Goal: Task Accomplishment & Management: Use online tool/utility

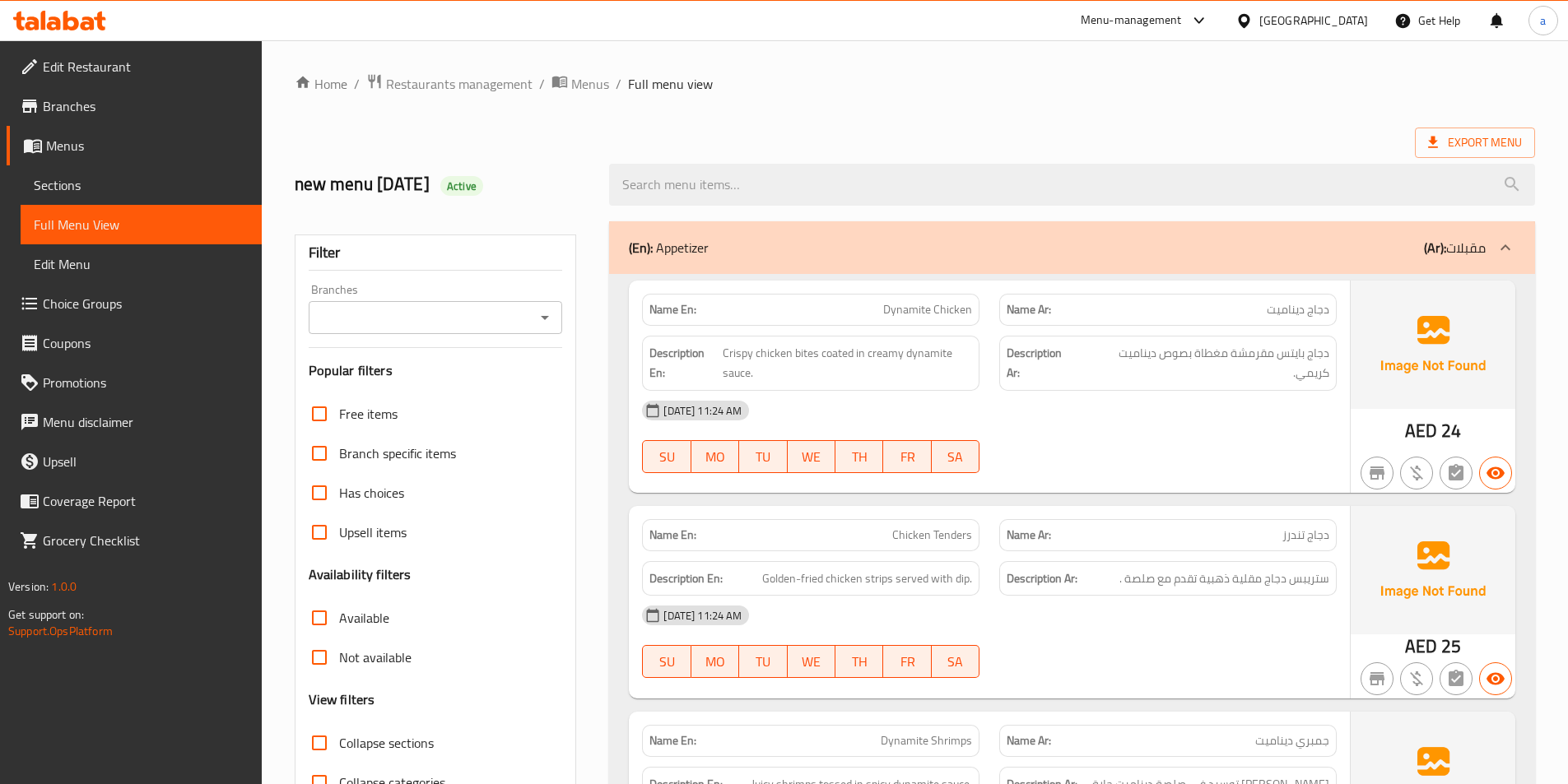
click at [104, 24] on icon at bounding box center [59, 20] width 93 height 19
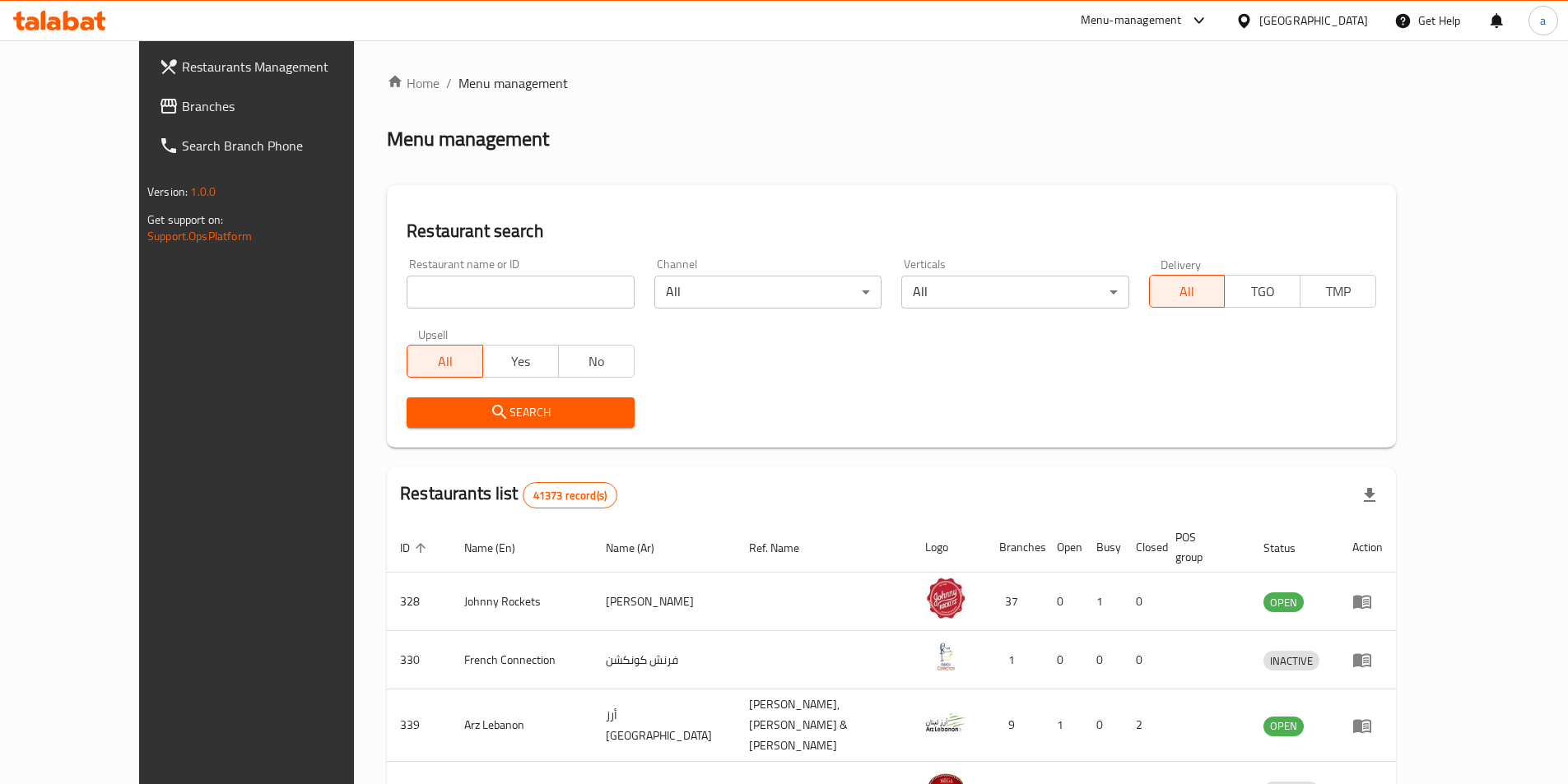
click at [145, 118] on link "Branches" at bounding box center [273, 106] width 255 height 40
click at [439, 299] on input "search" at bounding box center [520, 291] width 227 height 33
click at [182, 110] on span "Branches" at bounding box center [285, 106] width 206 height 19
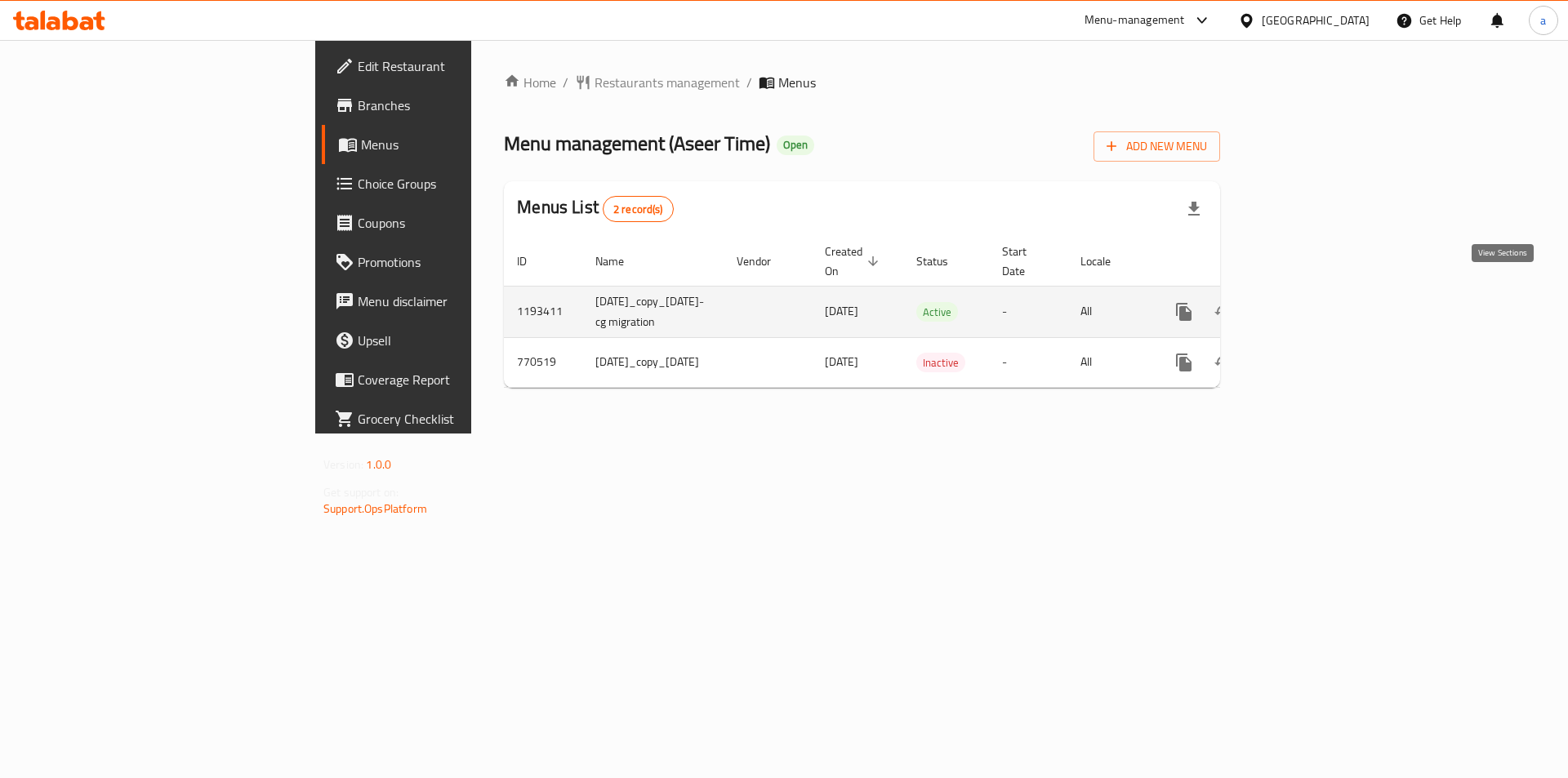
click at [1309, 304] on icon "enhanced table" at bounding box center [1302, 311] width 15 height 15
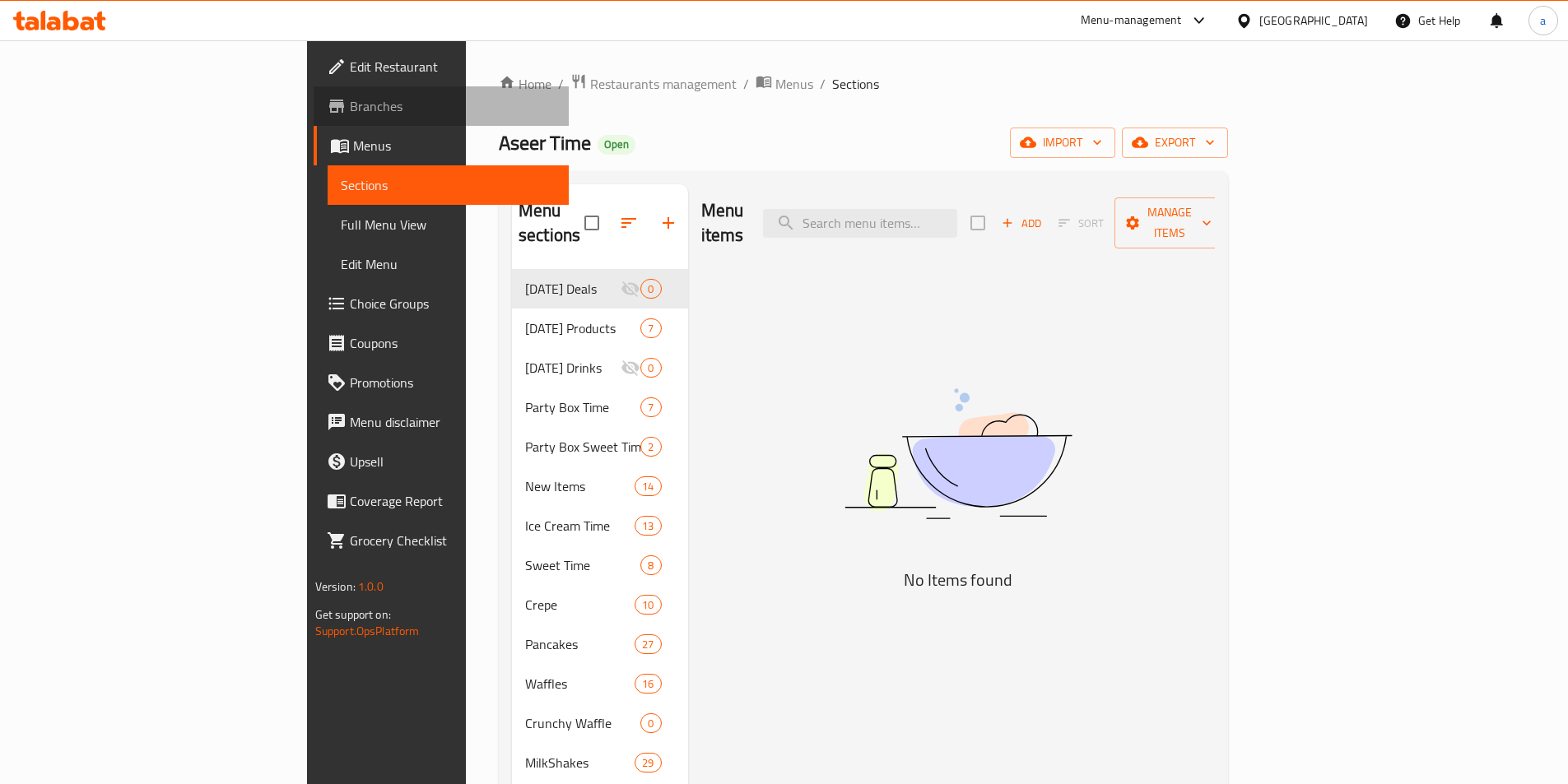
click at [350, 103] on span "Branches" at bounding box center [453, 106] width 206 height 19
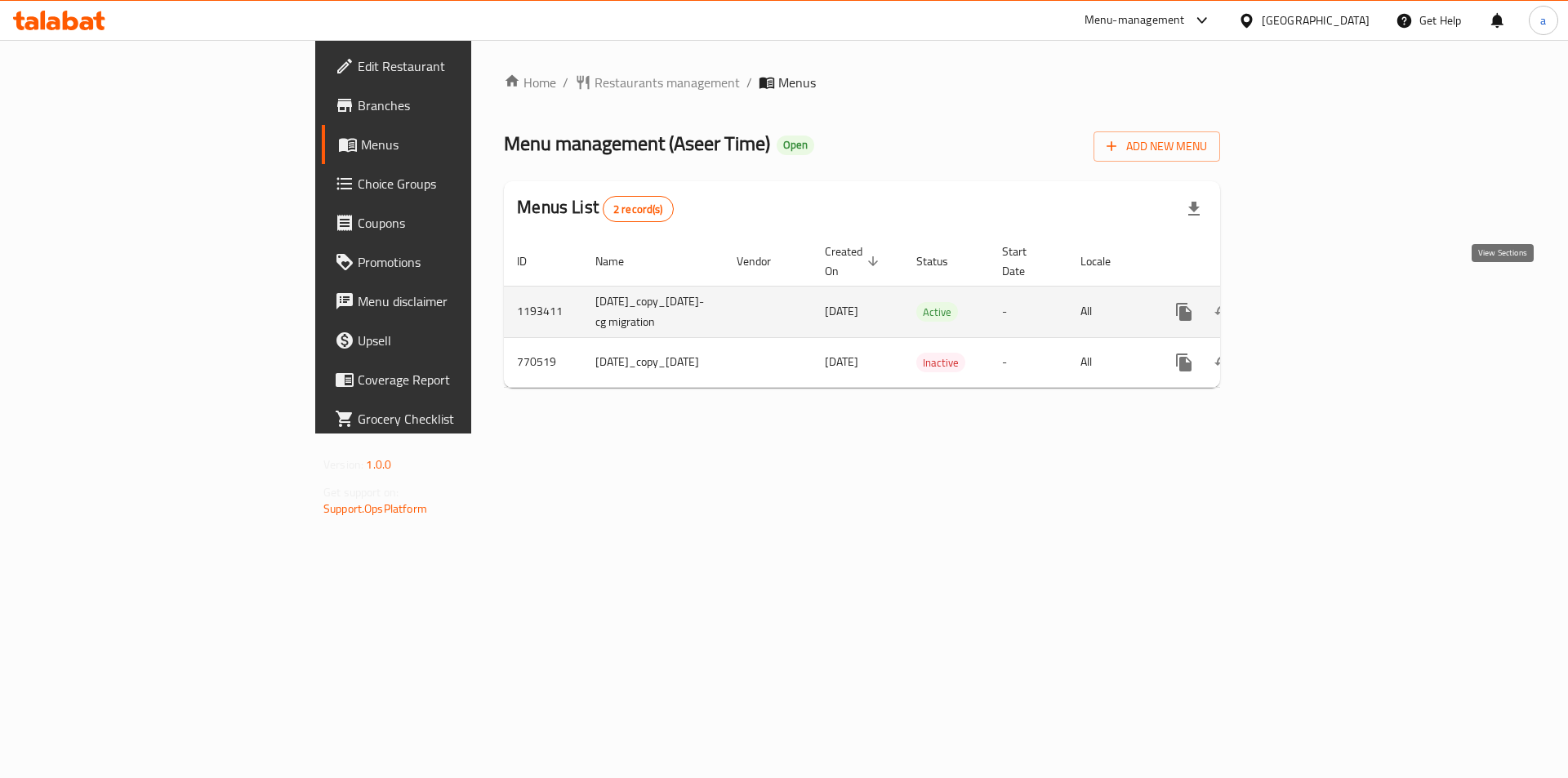
click at [1311, 302] on icon "enhanced table" at bounding box center [1302, 312] width 19 height 19
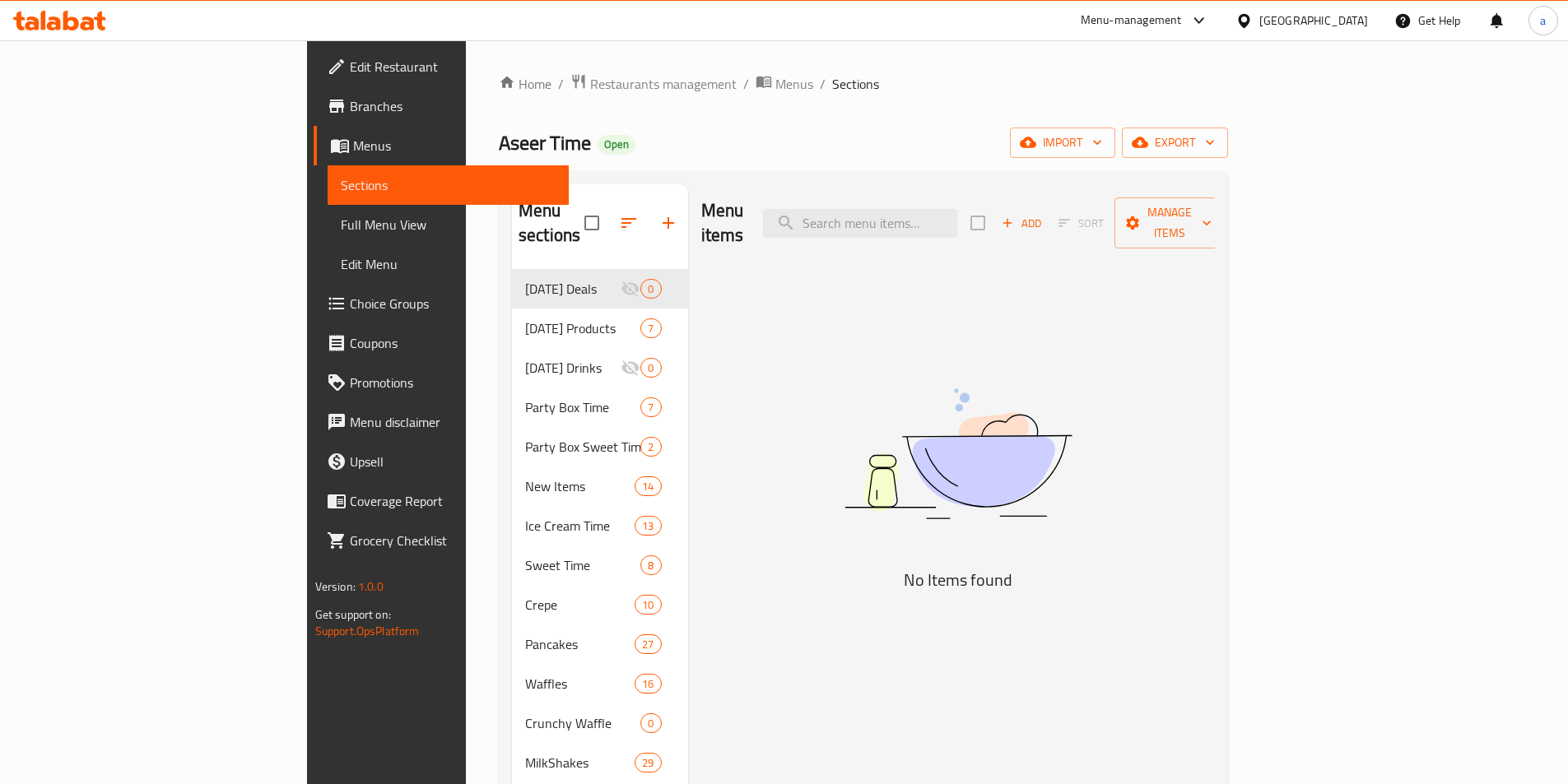
click at [350, 110] on span "Branches" at bounding box center [453, 106] width 206 height 19
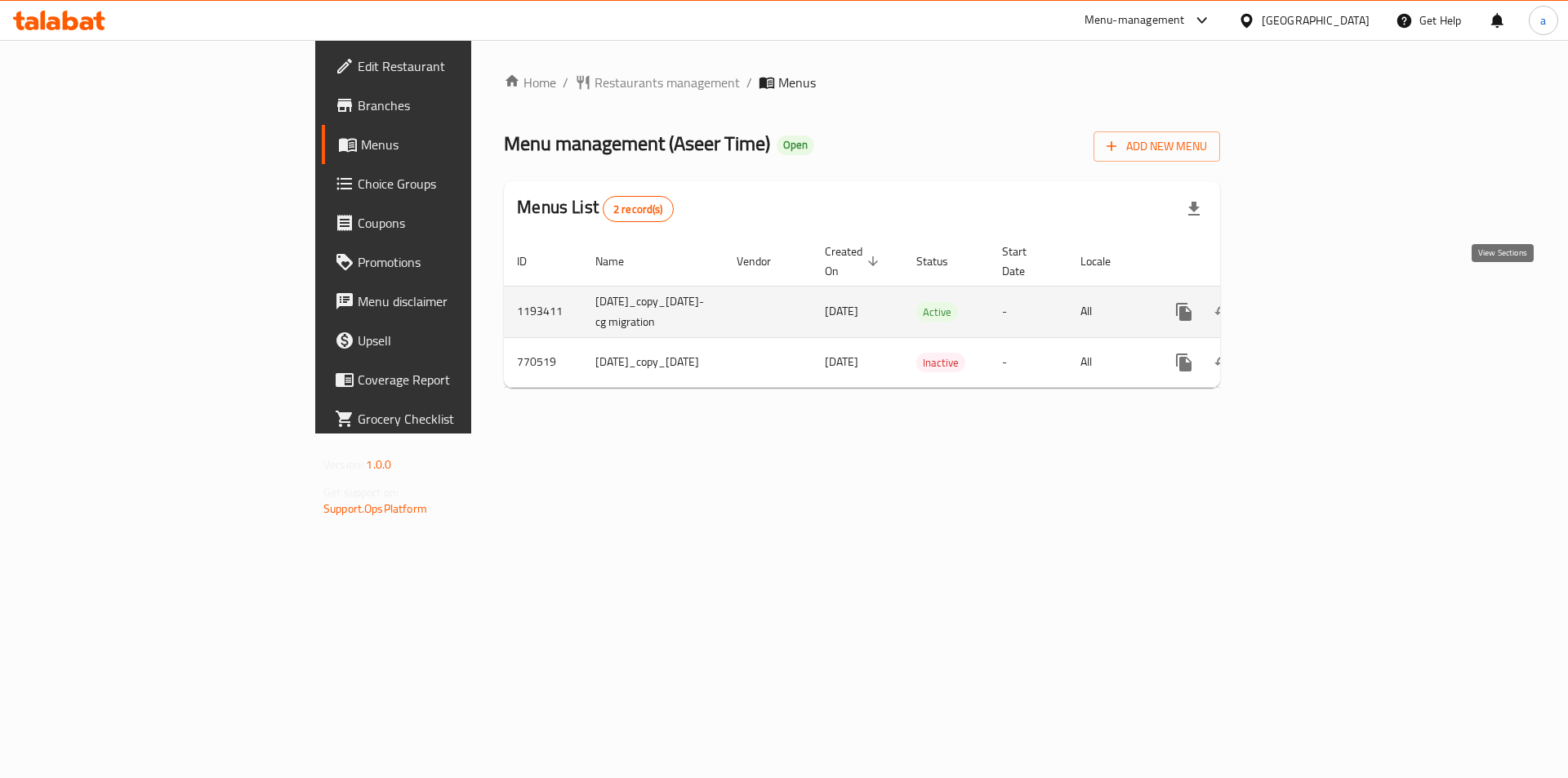
click at [1311, 302] on icon "enhanced table" at bounding box center [1302, 312] width 19 height 19
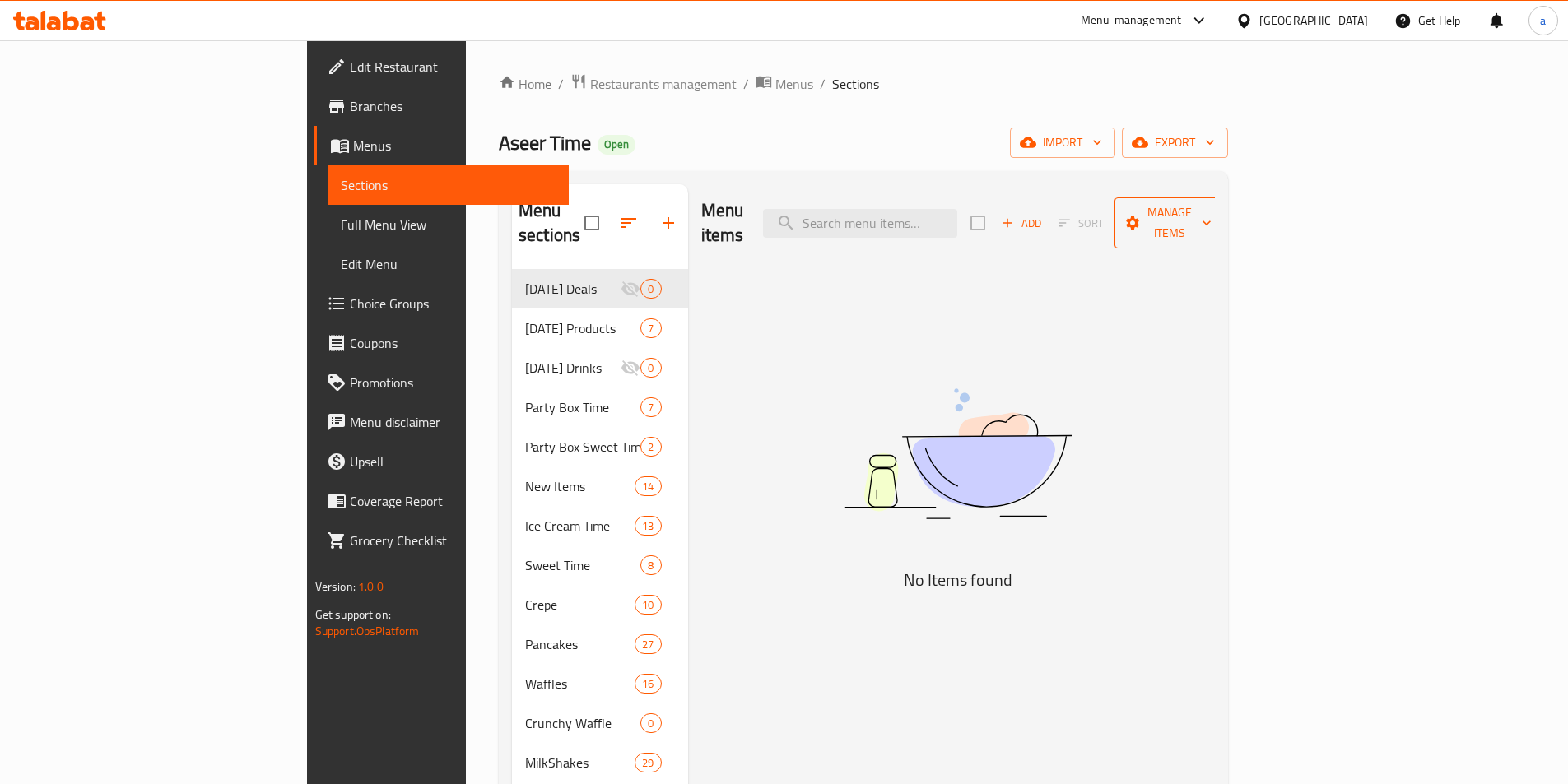
click at [1212, 216] on span "Manage items" at bounding box center [1169, 222] width 84 height 41
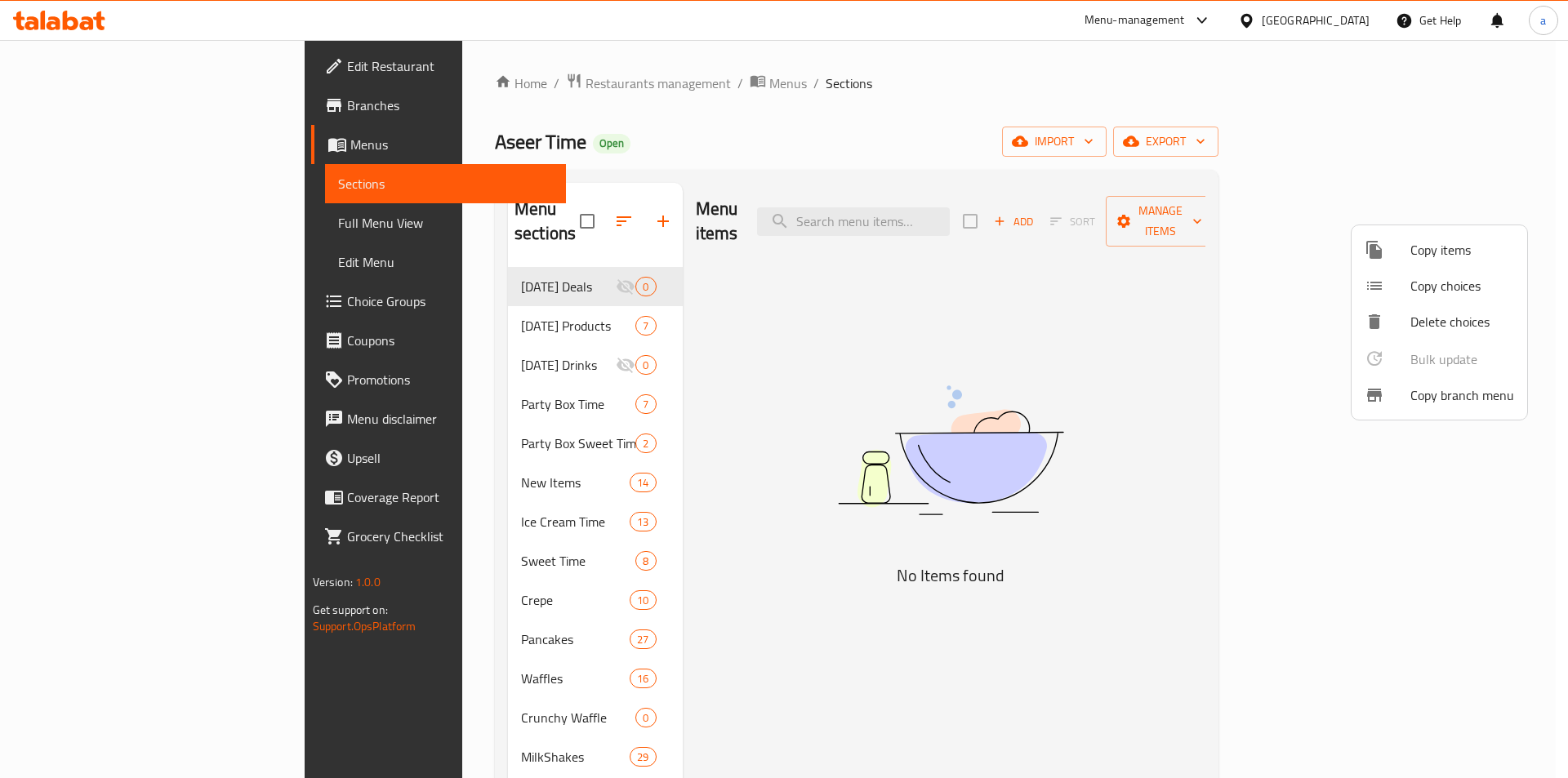
click at [1452, 400] on span "Copy branch menu" at bounding box center [1462, 395] width 104 height 19
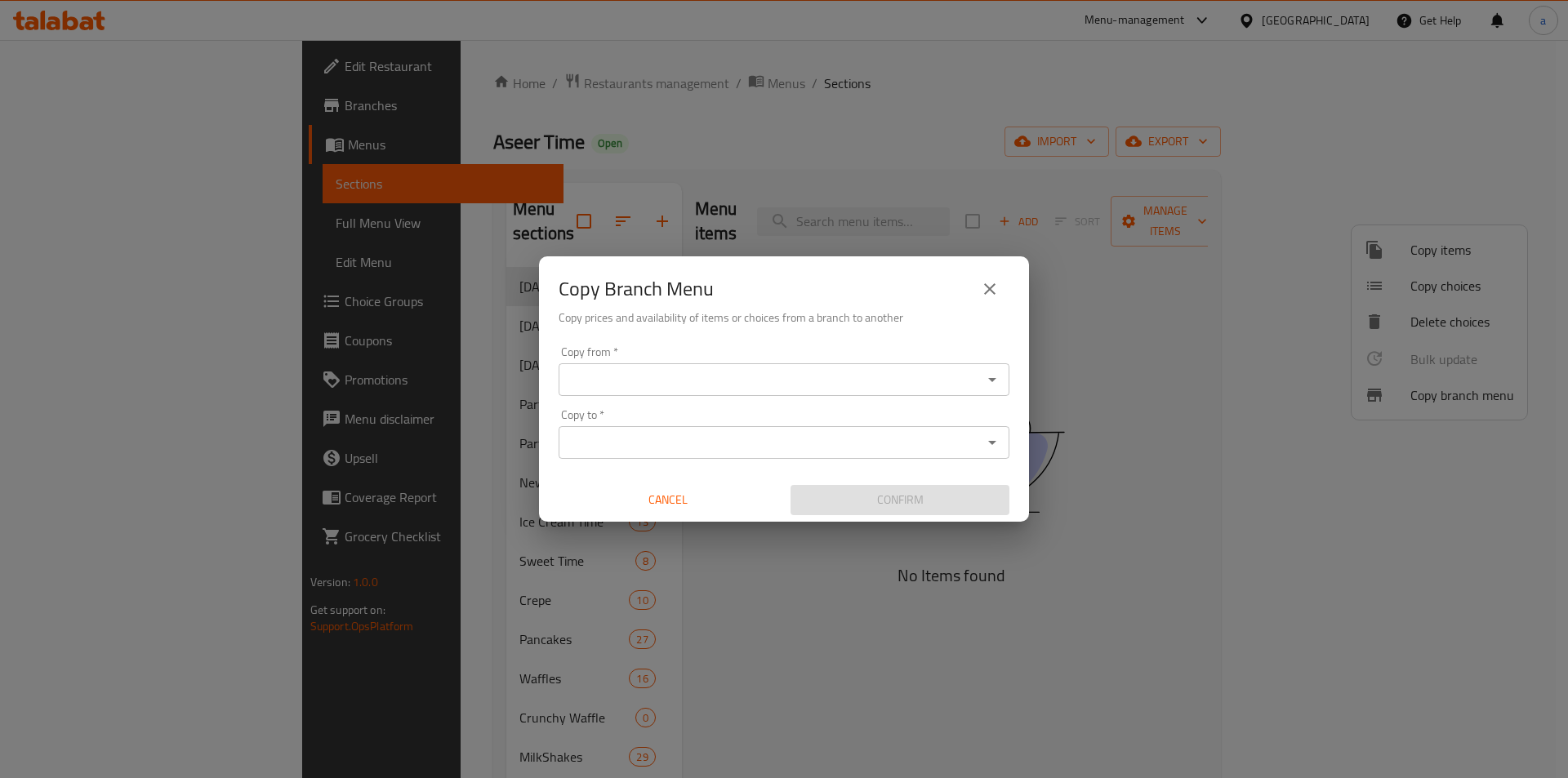
click at [828, 346] on div "Copy from   * Copy from *" at bounding box center [784, 371] width 451 height 50
click at [833, 370] on input "Copy from   *" at bounding box center [770, 380] width 414 height 23
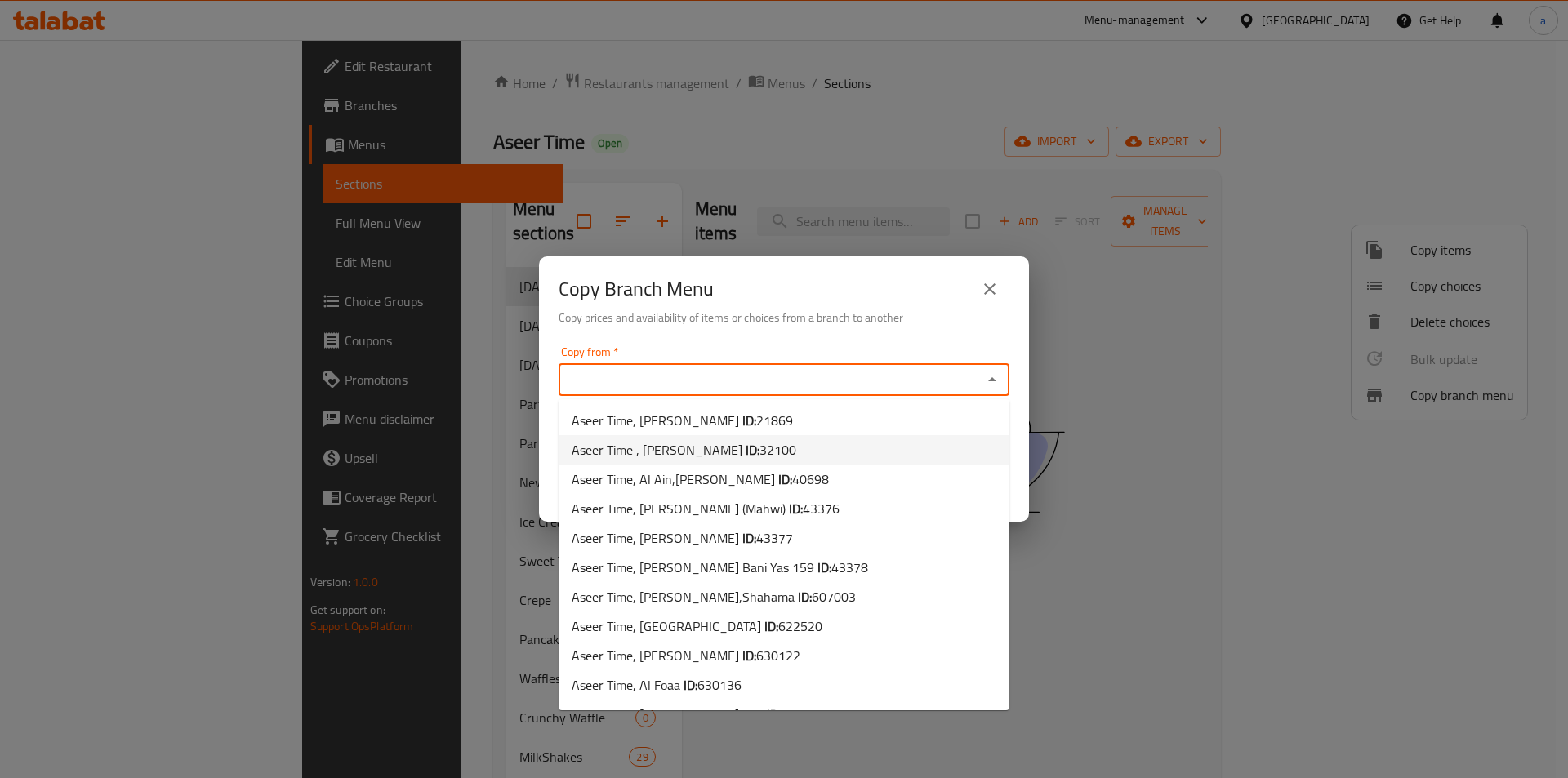
click at [854, 442] on li "Aseer Time , Madinat Khalifa- A ID: 32100" at bounding box center [784, 449] width 451 height 29
type input "Aseer Time , Madinat Khalifa- A"
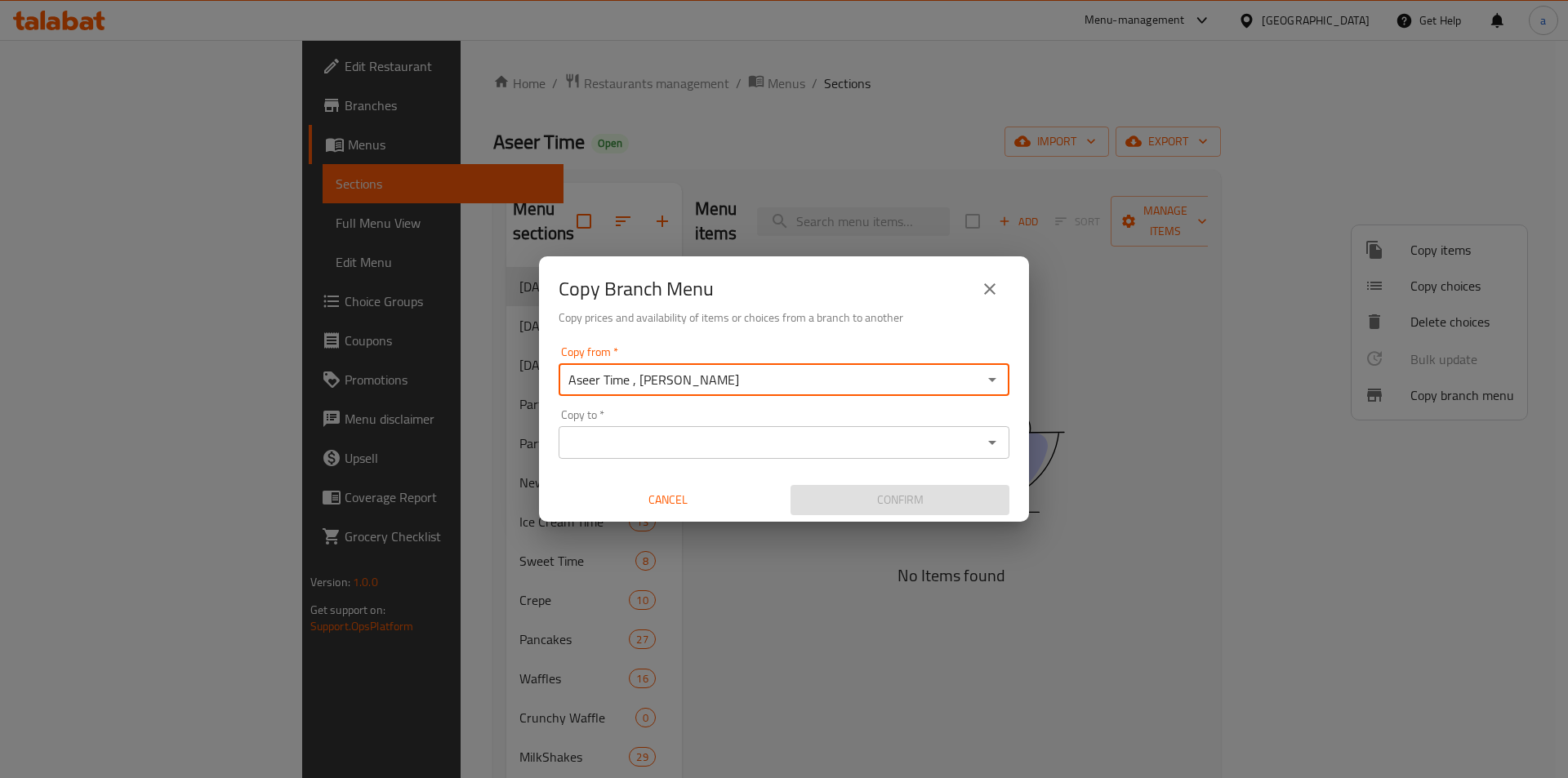
click at [820, 452] on input "Copy to   *" at bounding box center [770, 442] width 414 height 23
click at [950, 446] on input "Copy to   *" at bounding box center [770, 442] width 414 height 23
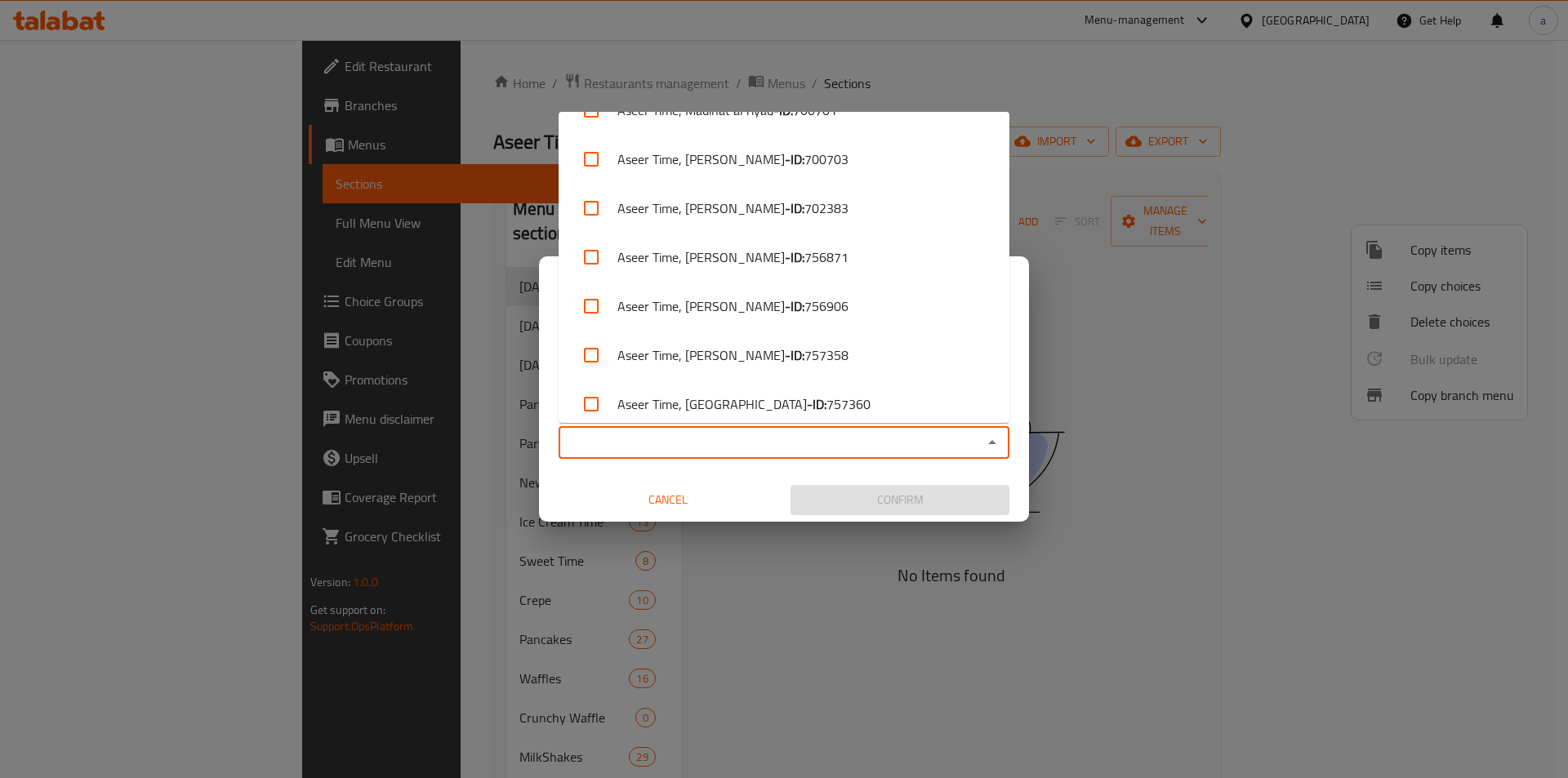
scroll to position [976, 0]
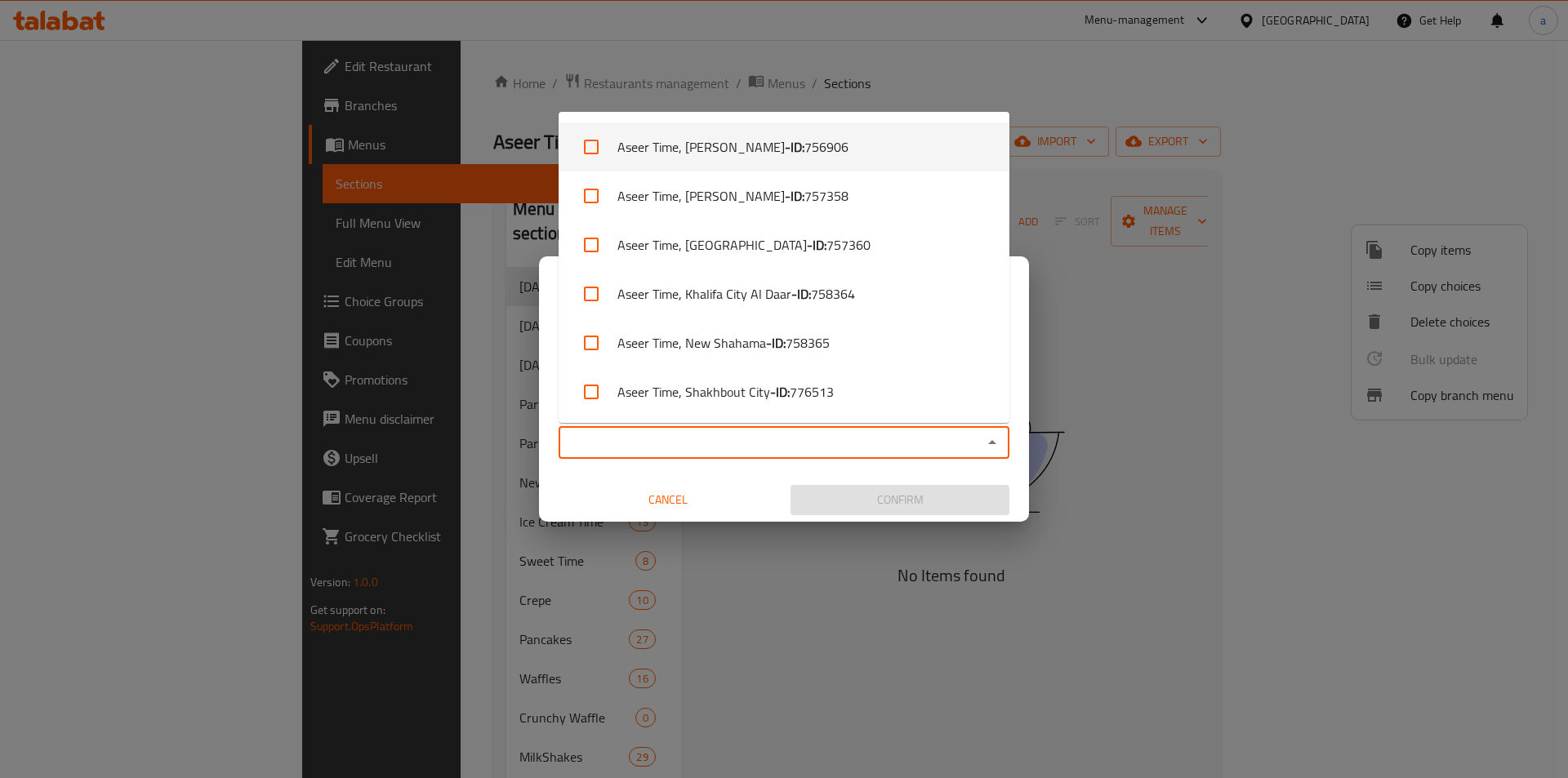
click at [873, 155] on li "Aseer Time, Al Wathba - ID: 756906" at bounding box center [784, 147] width 451 height 49
checkbox input "true"
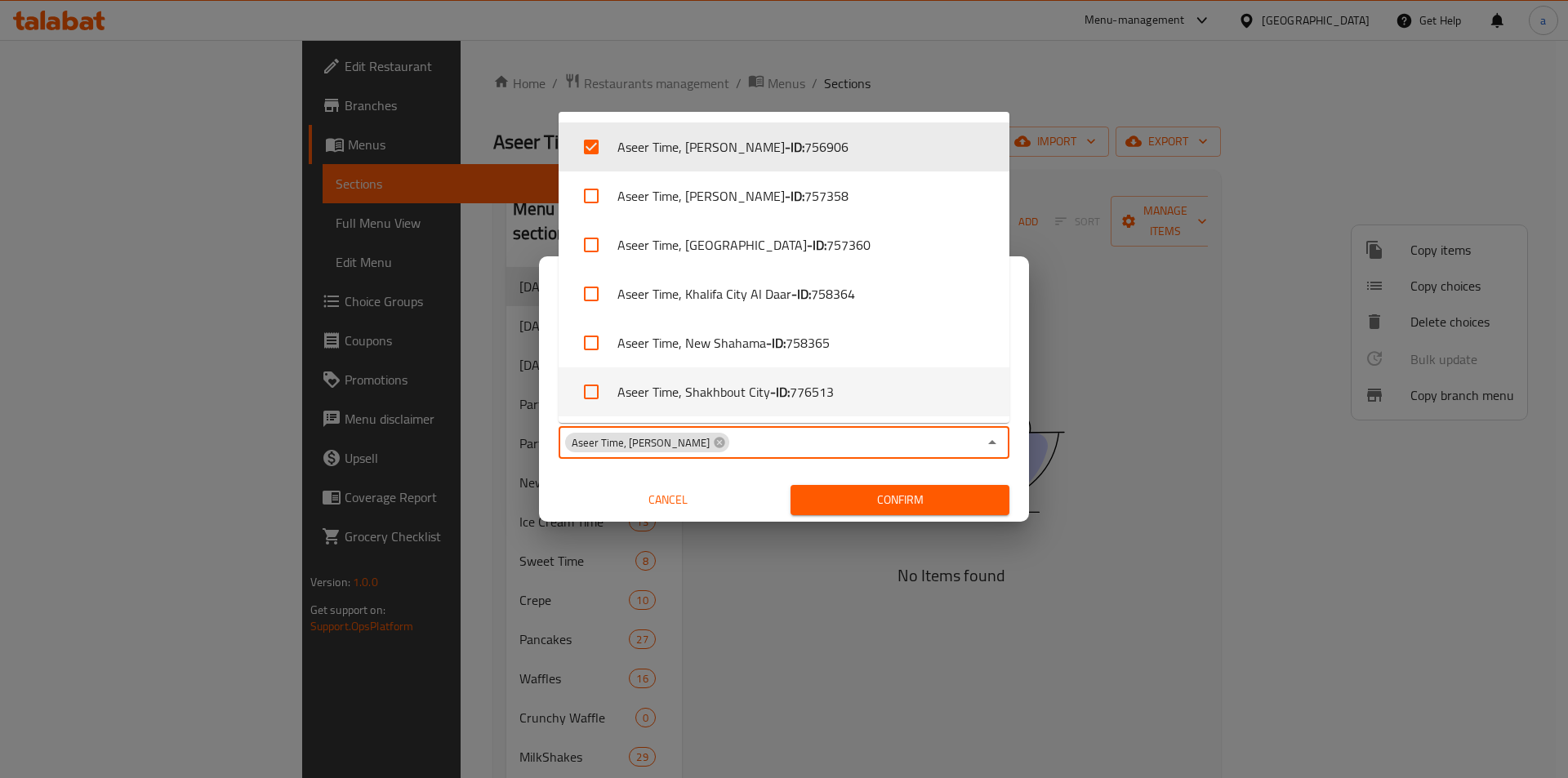
click at [773, 469] on div "Copy from   * Aseer Time , Madinat Khalifa- A Copy from * Copy to   * Aseer Tim…" at bounding box center [784, 430] width 490 height 182
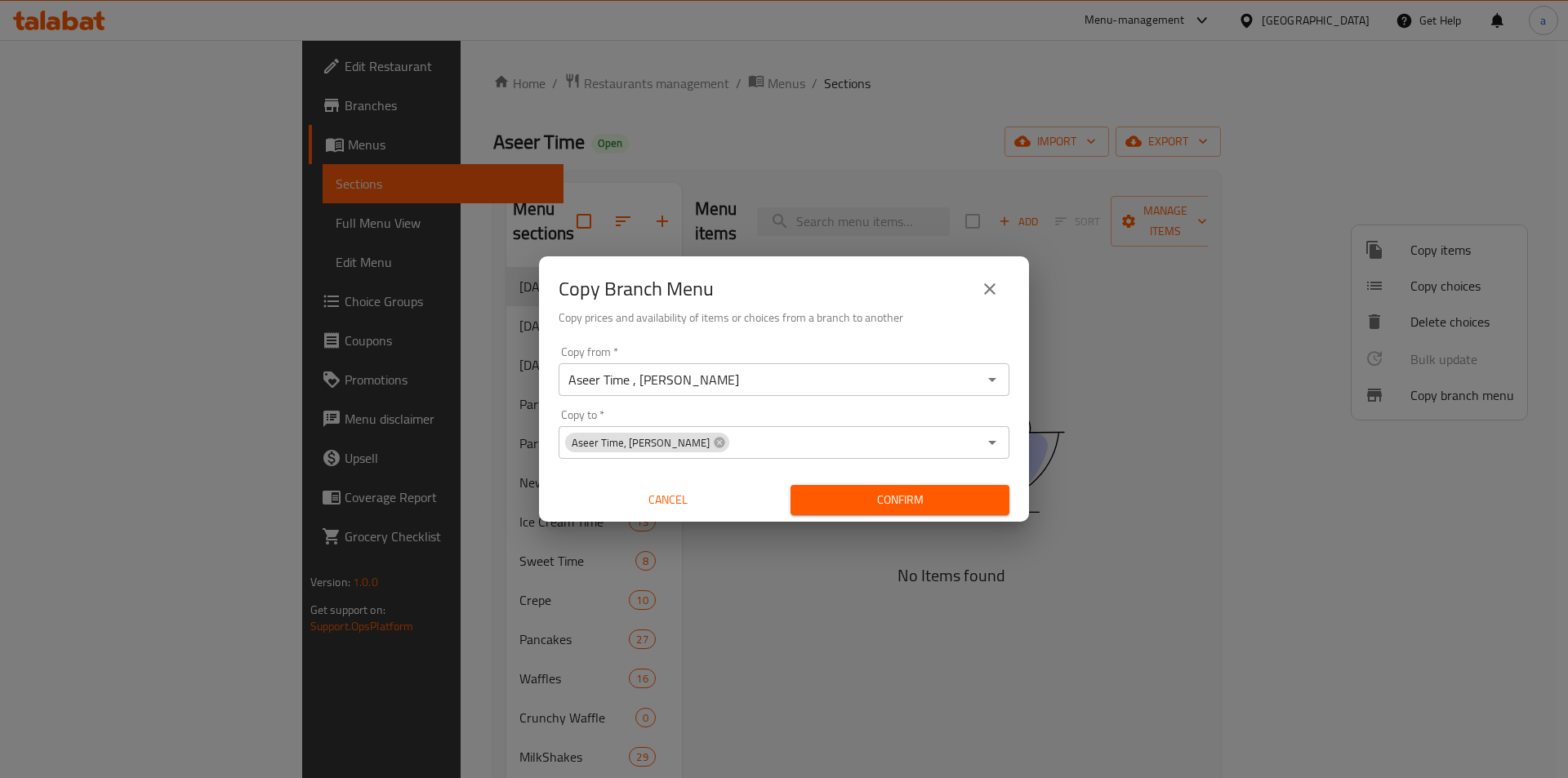
click at [878, 498] on span "Confirm" at bounding box center [900, 499] width 193 height 20
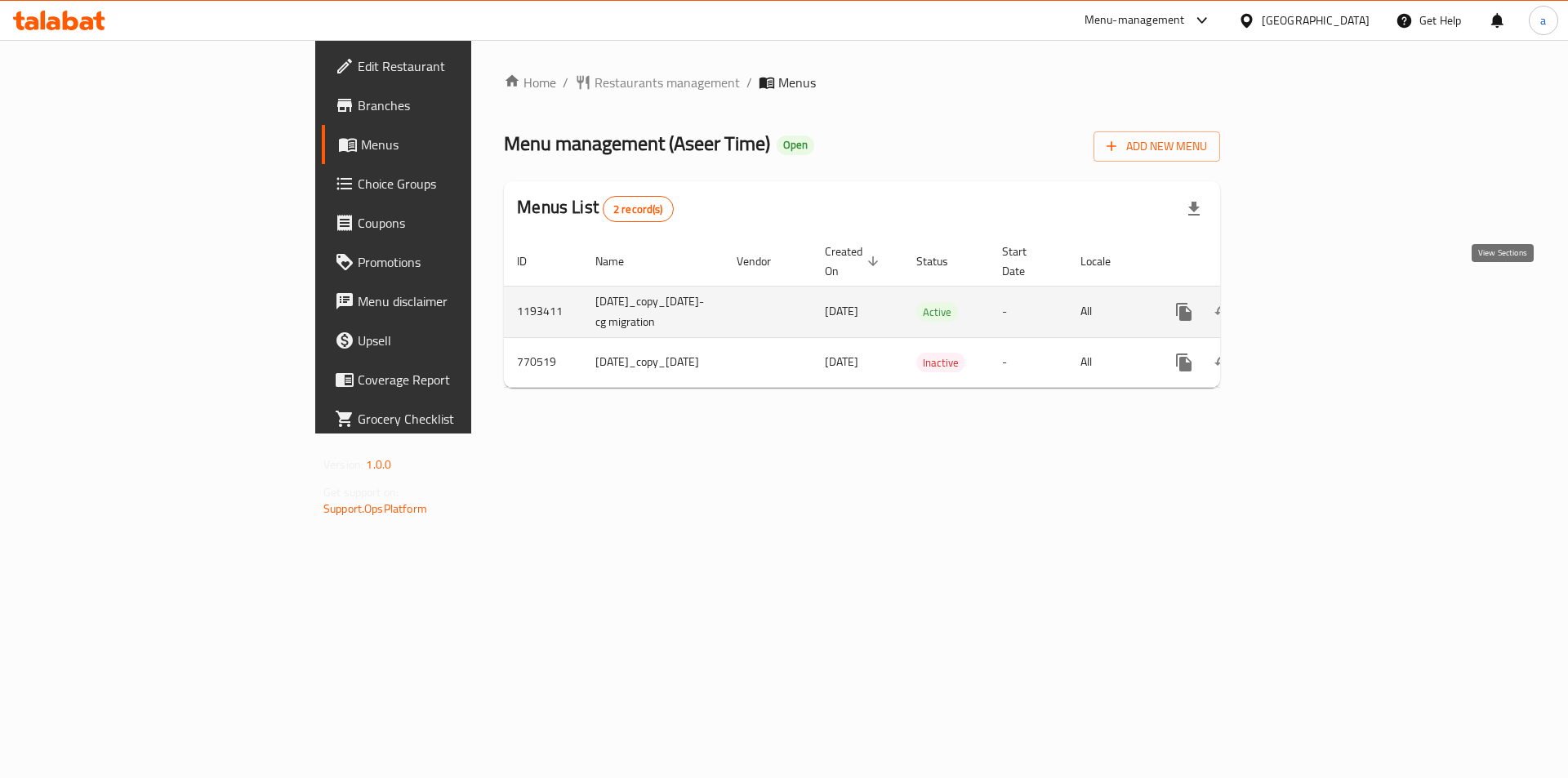
click at [1311, 302] on icon "enhanced table" at bounding box center [1302, 312] width 19 height 19
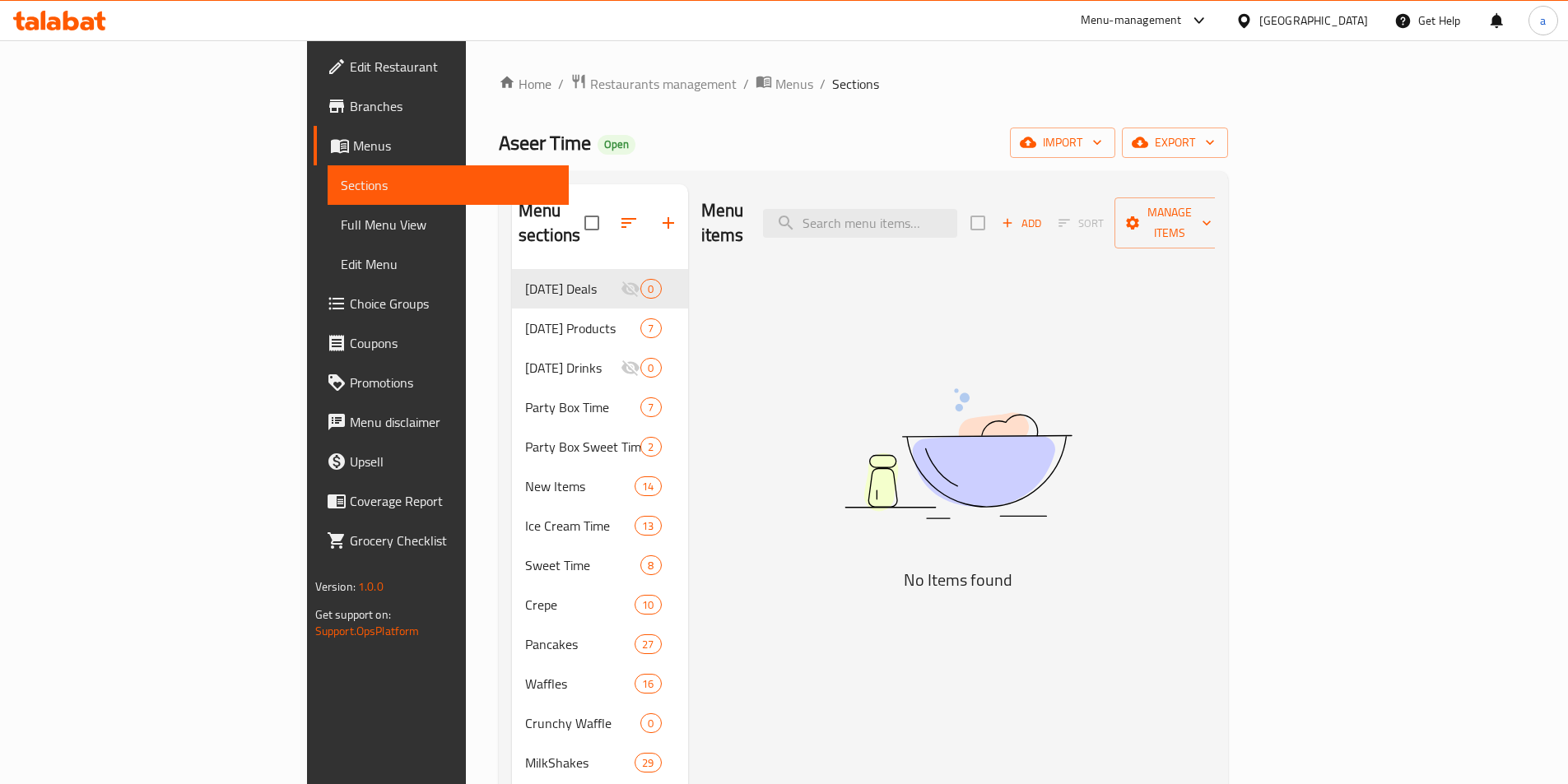
click at [340, 214] on span "Full Menu View" at bounding box center [448, 224] width 215 height 19
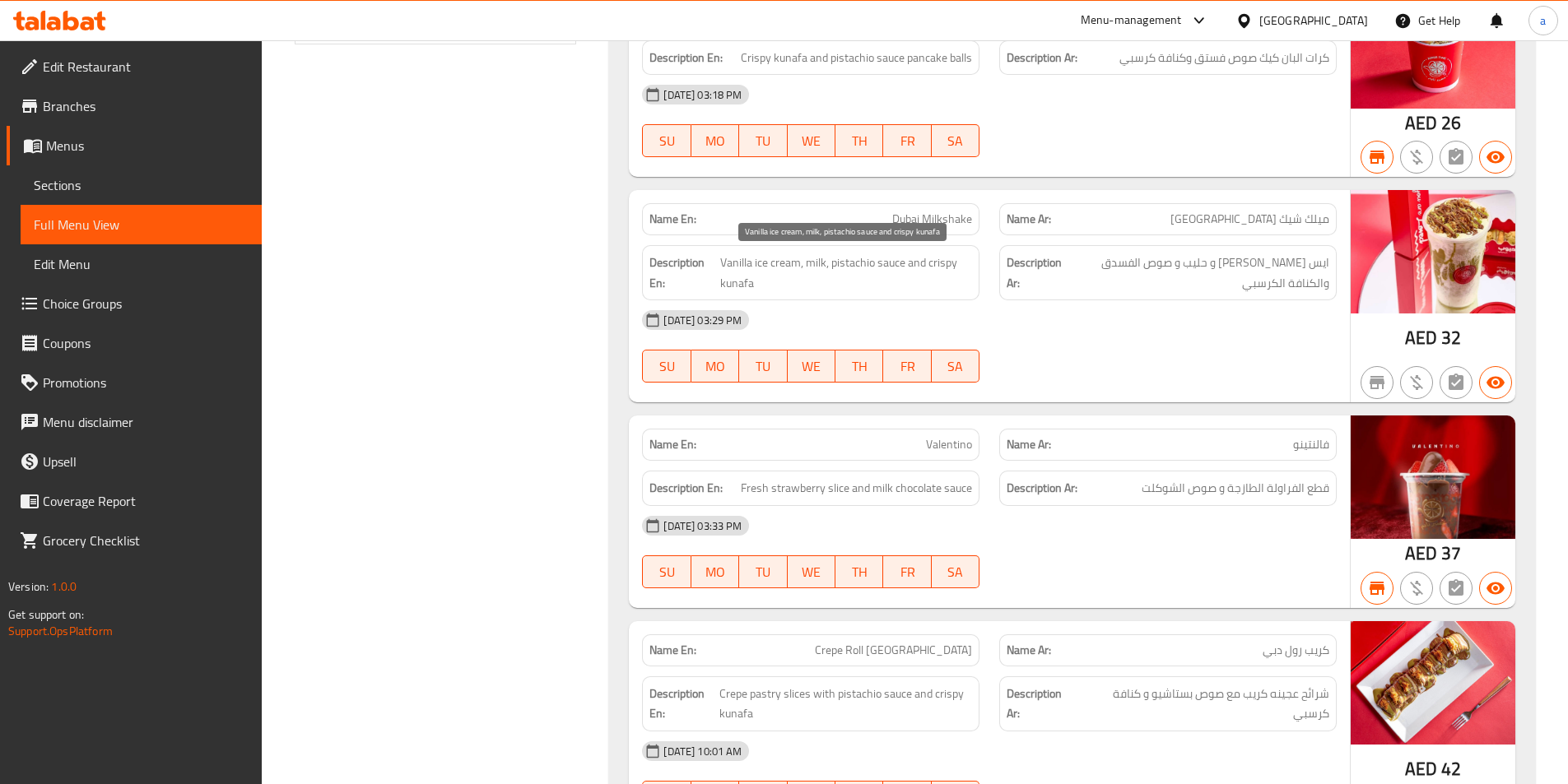
scroll to position [493, 0]
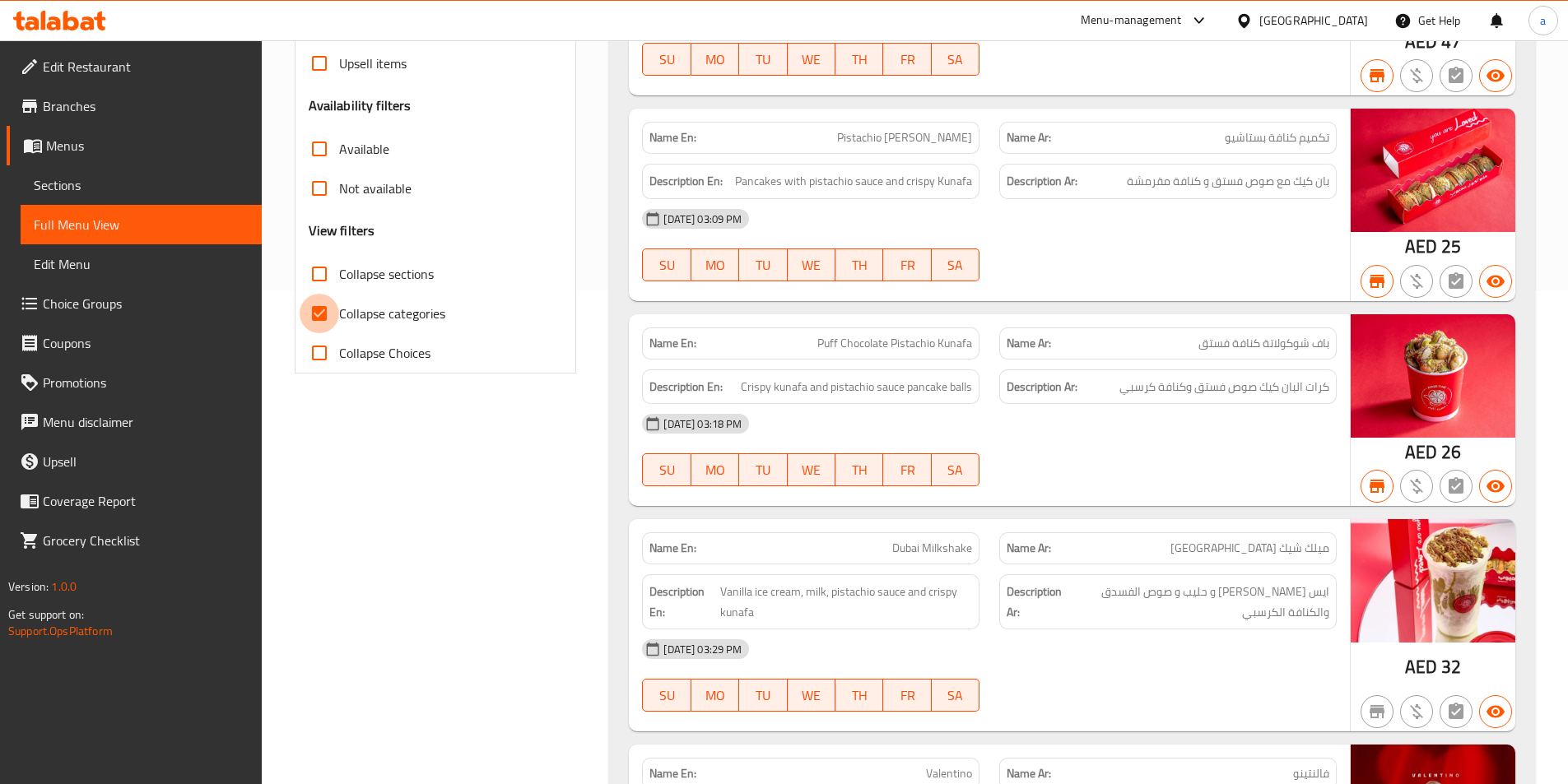
click at [316, 312] on input "Collapse categories" at bounding box center [319, 314] width 40 height 40
checkbox input "false"
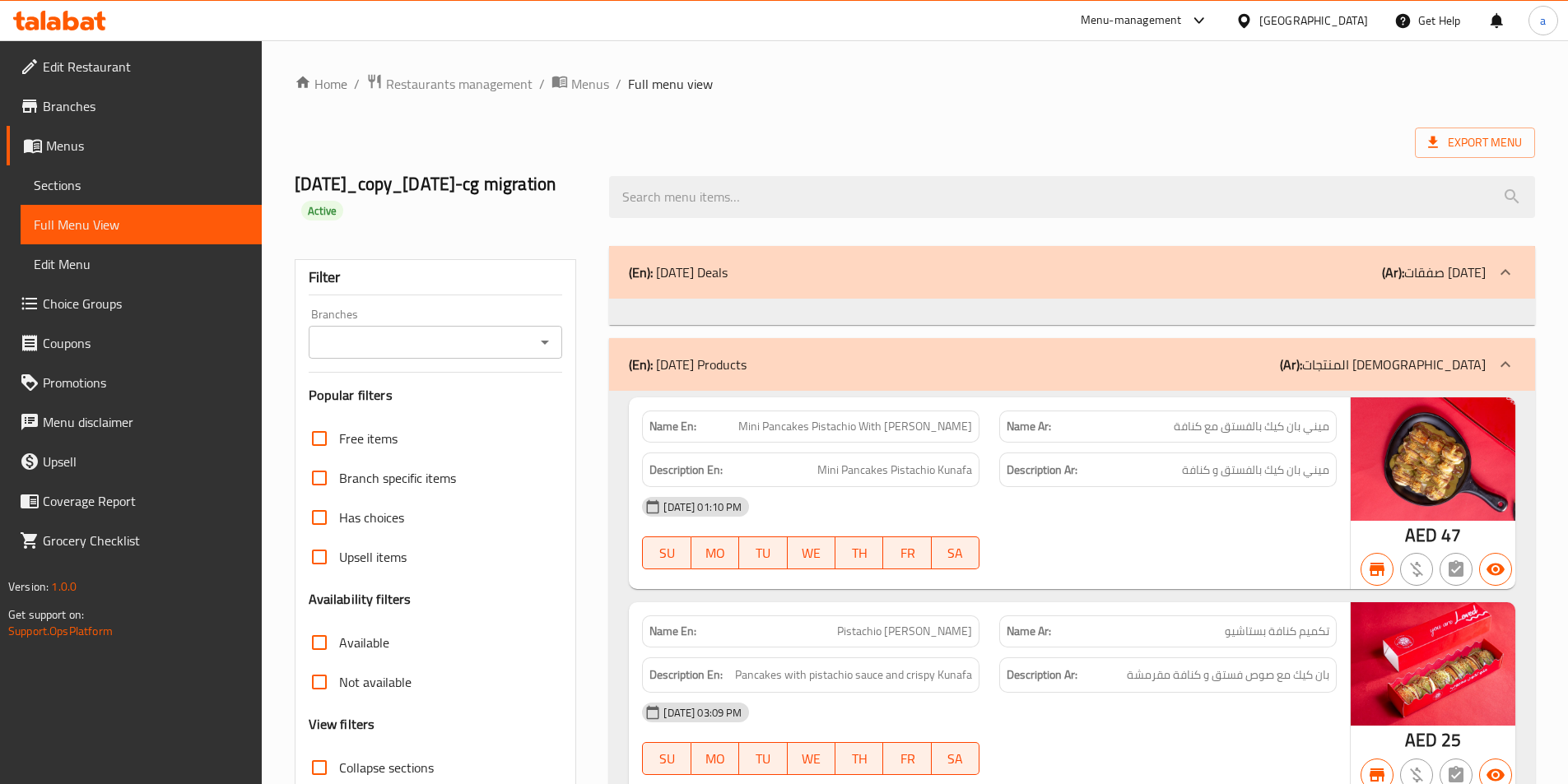
click at [65, 130] on link "Menus" at bounding box center [134, 145] width 255 height 40
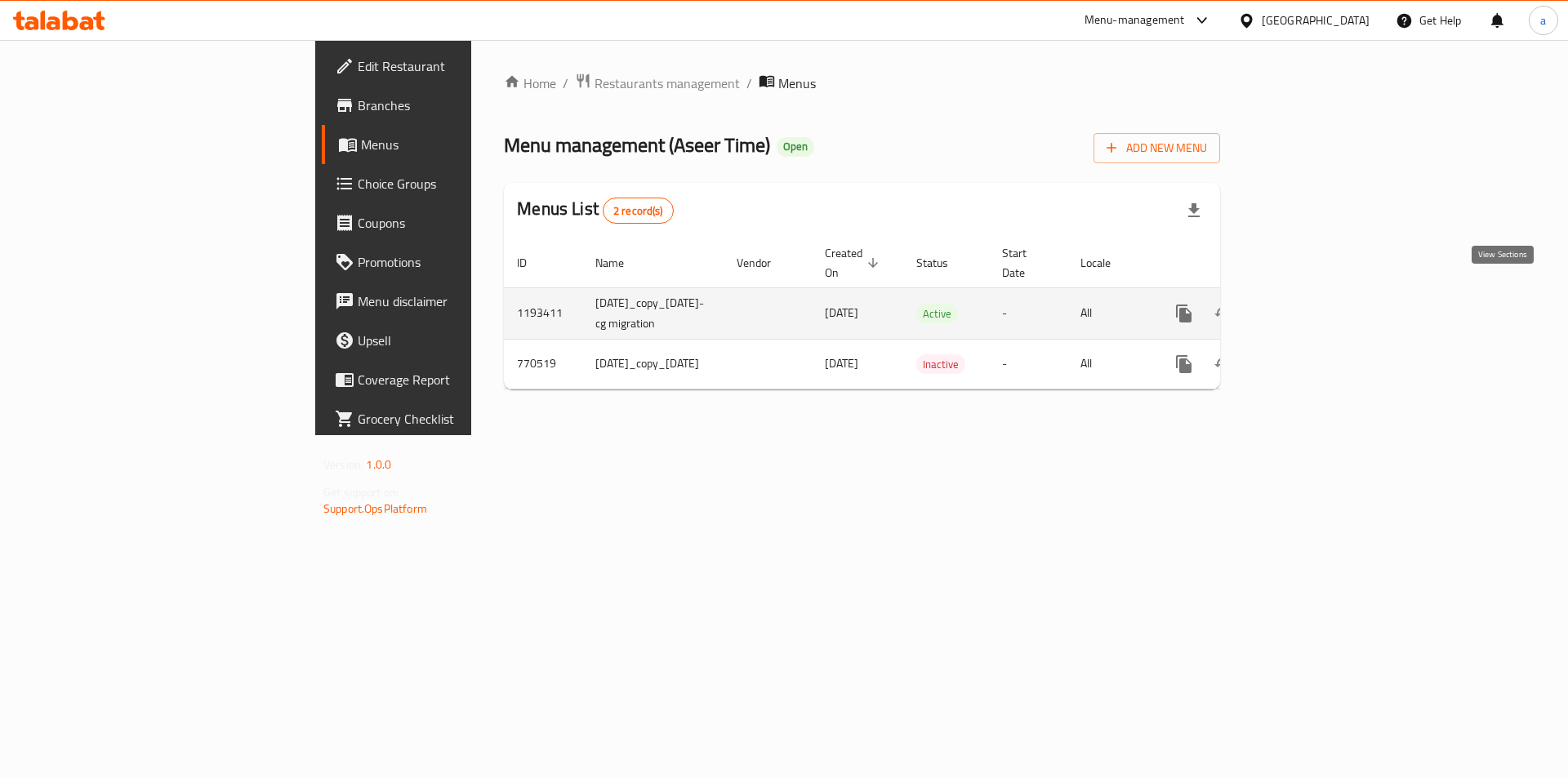
click at [1322, 294] on link "enhanced table" at bounding box center [1302, 313] width 40 height 40
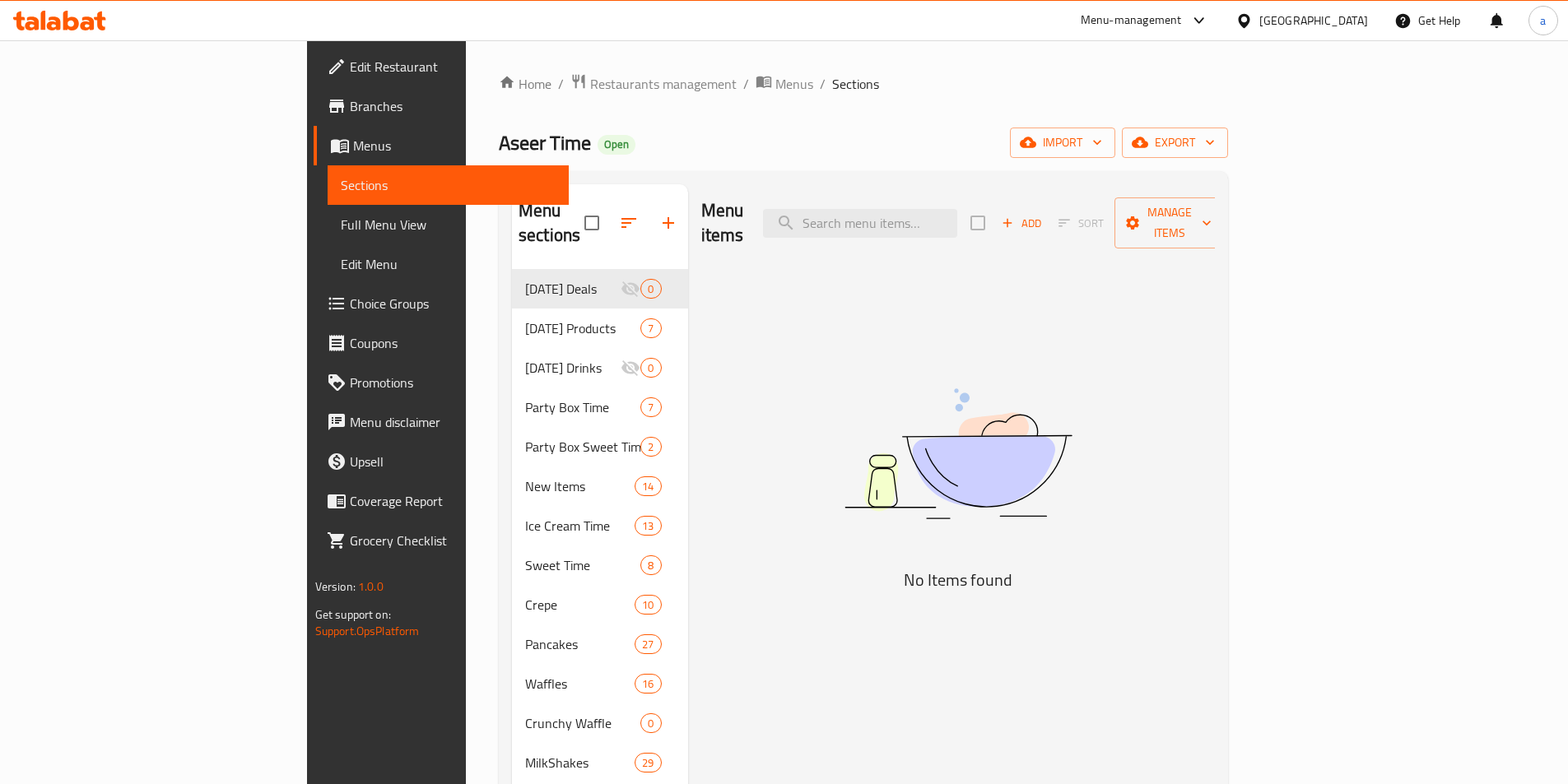
drag, startPoint x: 117, startPoint y: 229, endPoint x: 57, endPoint y: 301, distance: 93.7
click at [340, 229] on span "Full Menu View" at bounding box center [448, 224] width 215 height 19
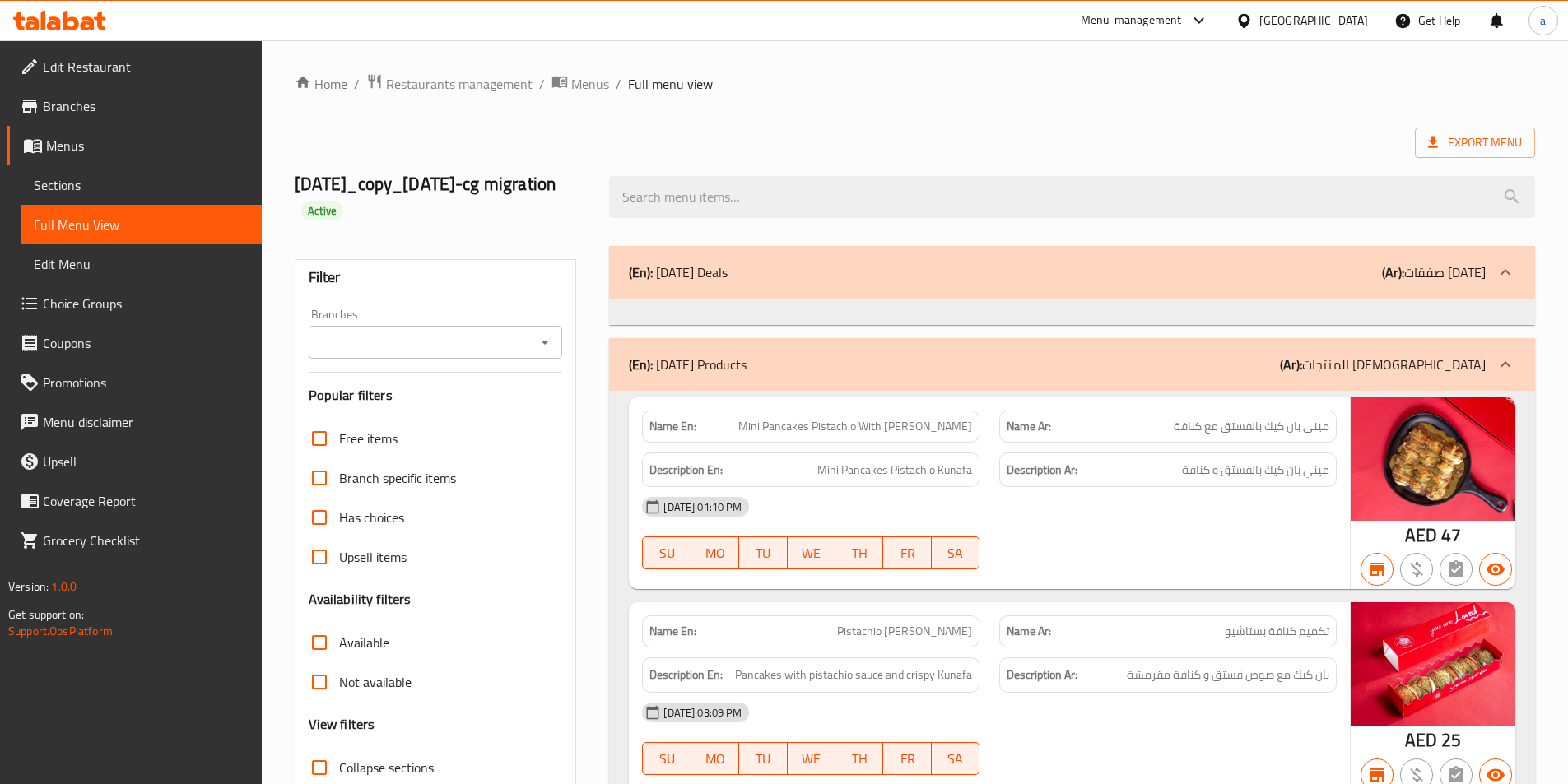
scroll to position [247, 0]
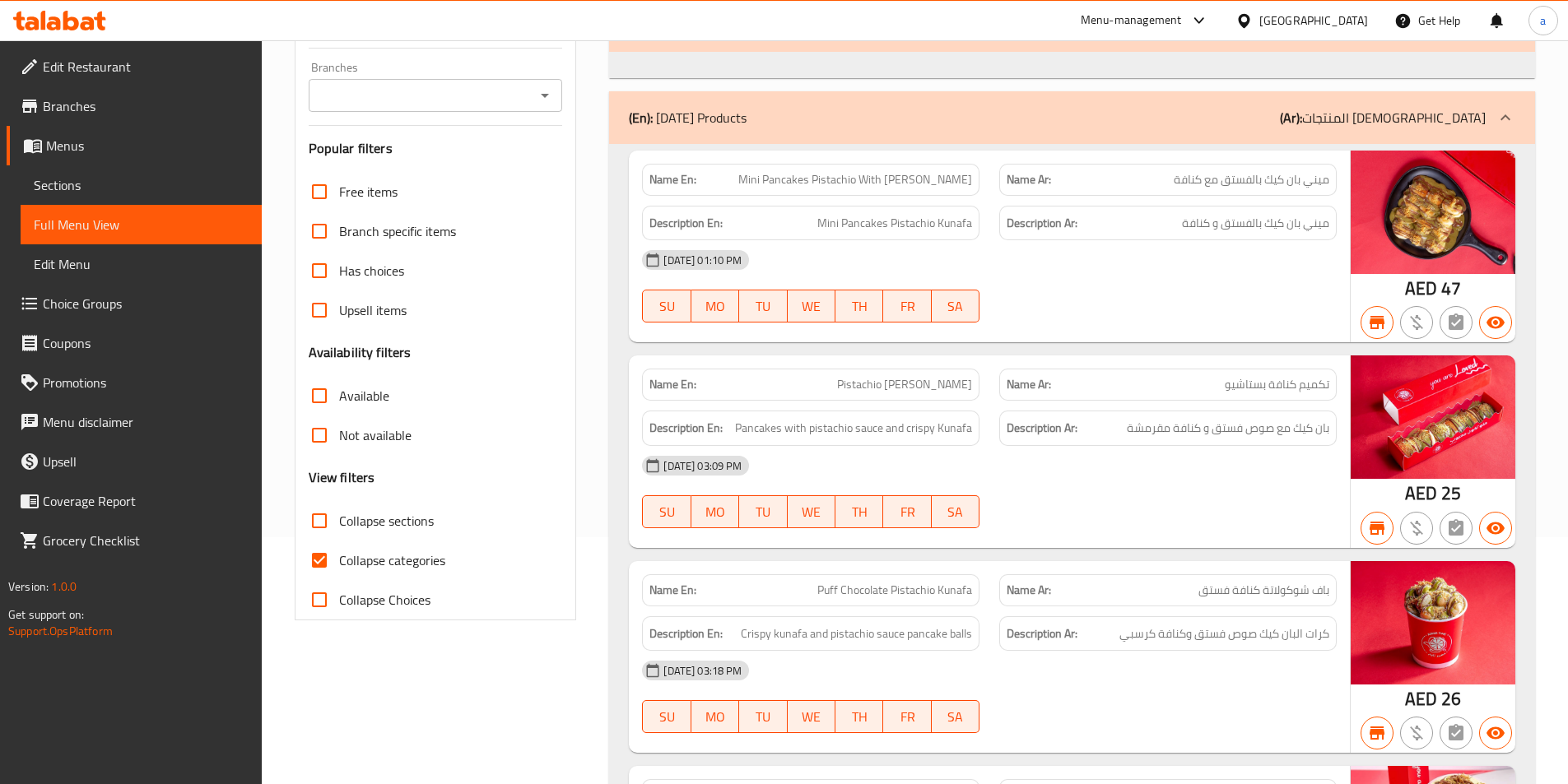
click at [317, 564] on input "Collapse categories" at bounding box center [319, 560] width 40 height 40
checkbox input "false"
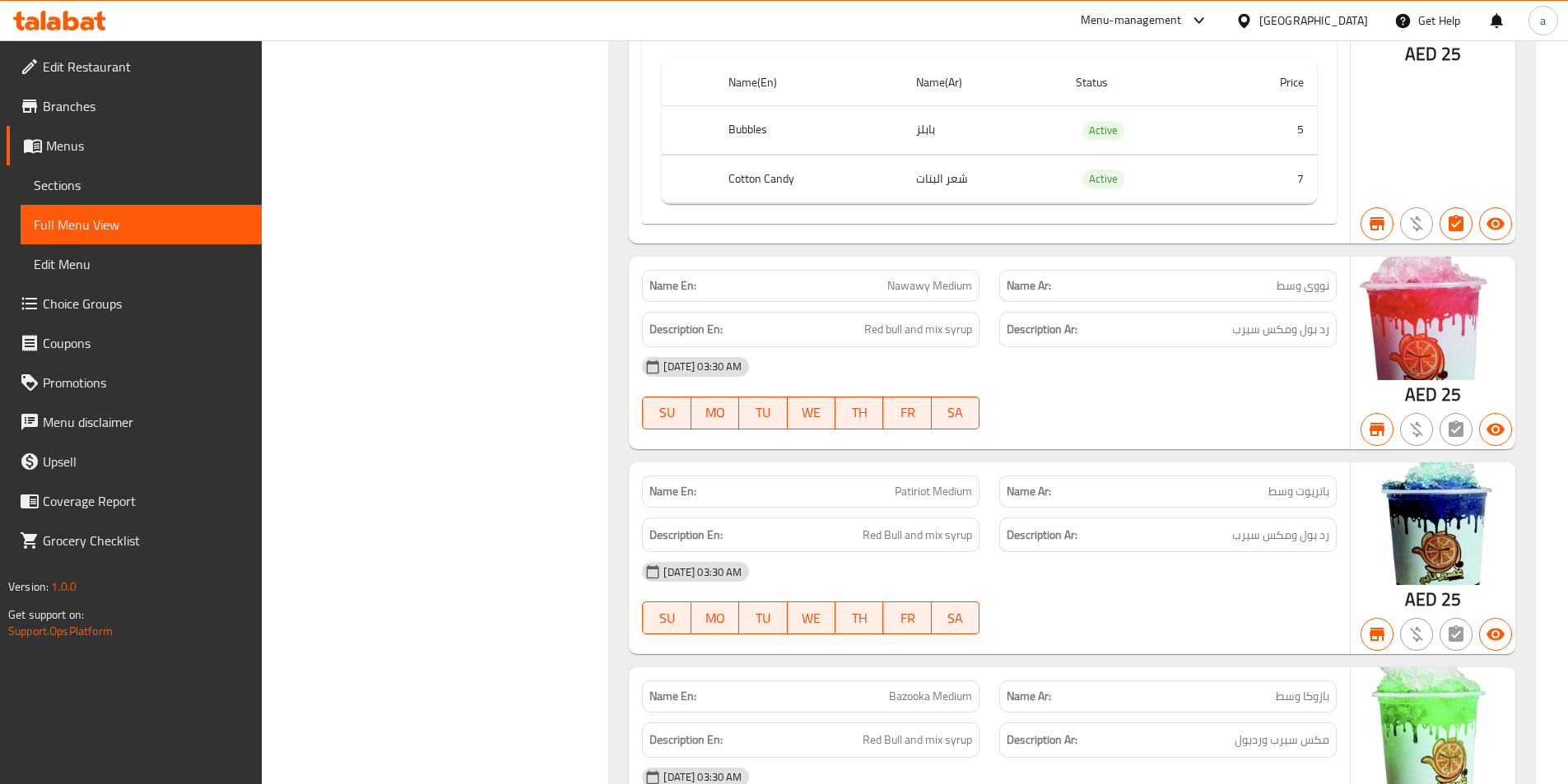
scroll to position [172296, 0]
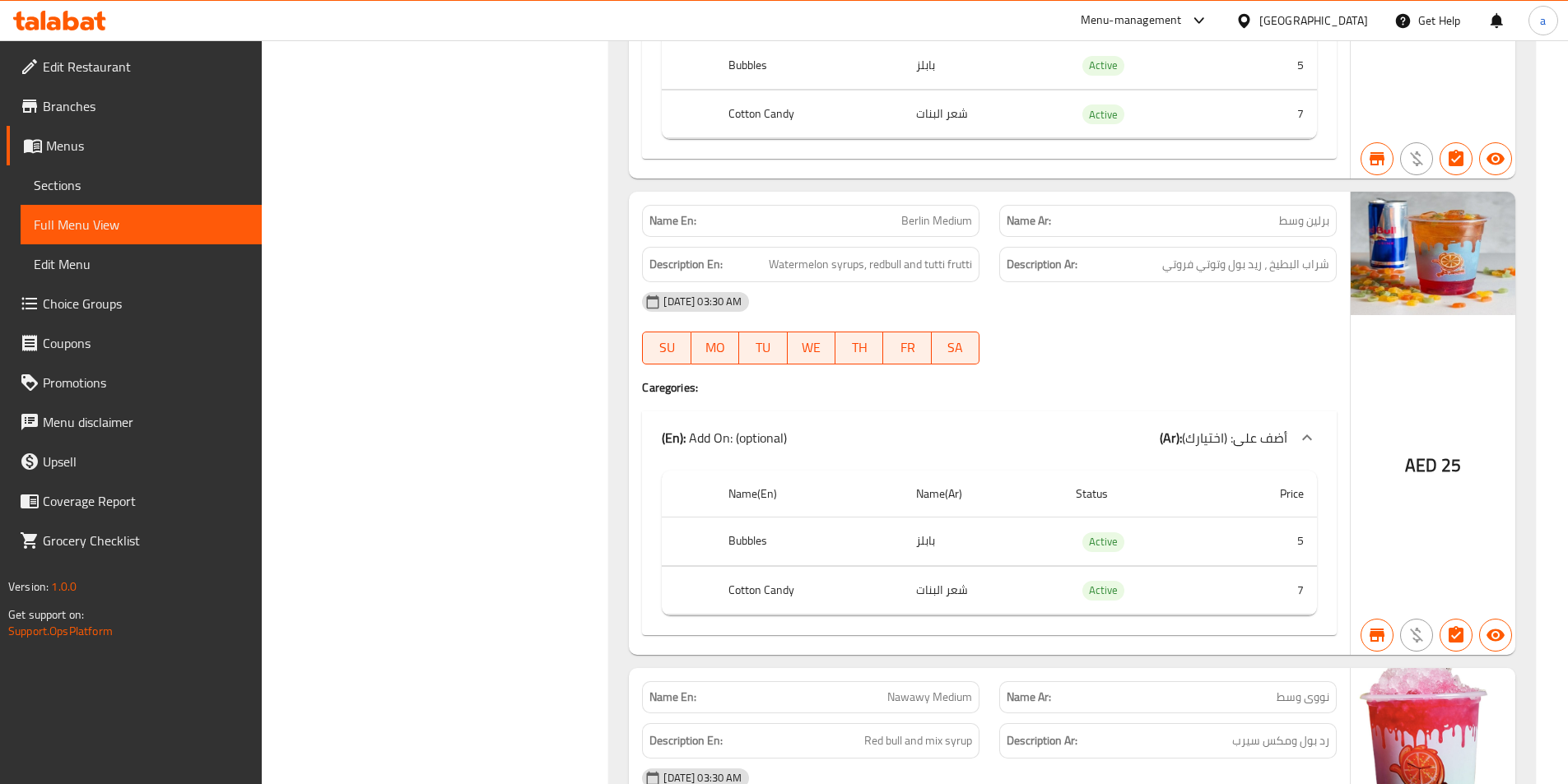
click at [90, 179] on span "Sections" at bounding box center [141, 185] width 215 height 19
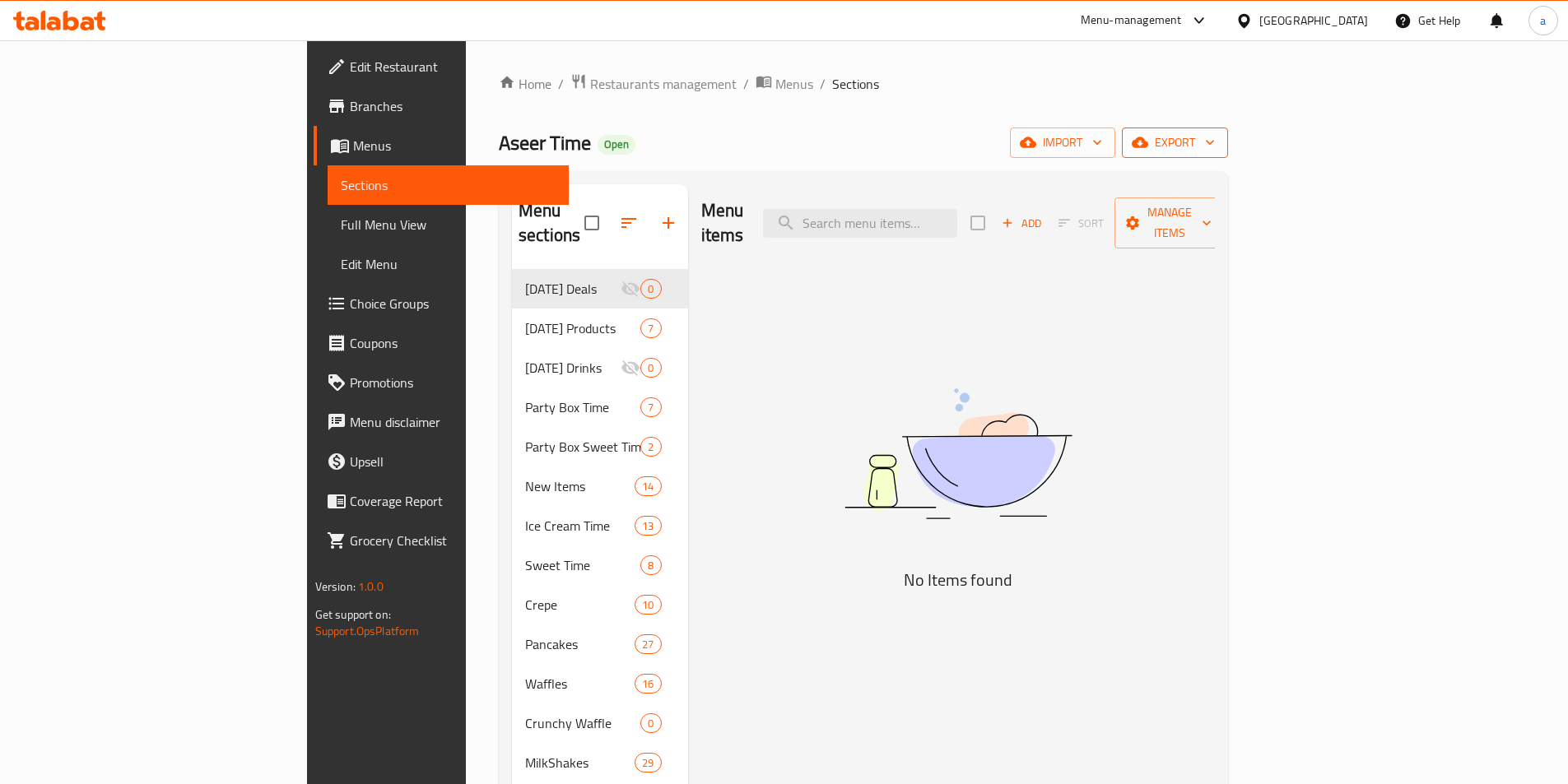
click at [1215, 144] on span "export" at bounding box center [1175, 143] width 80 height 20
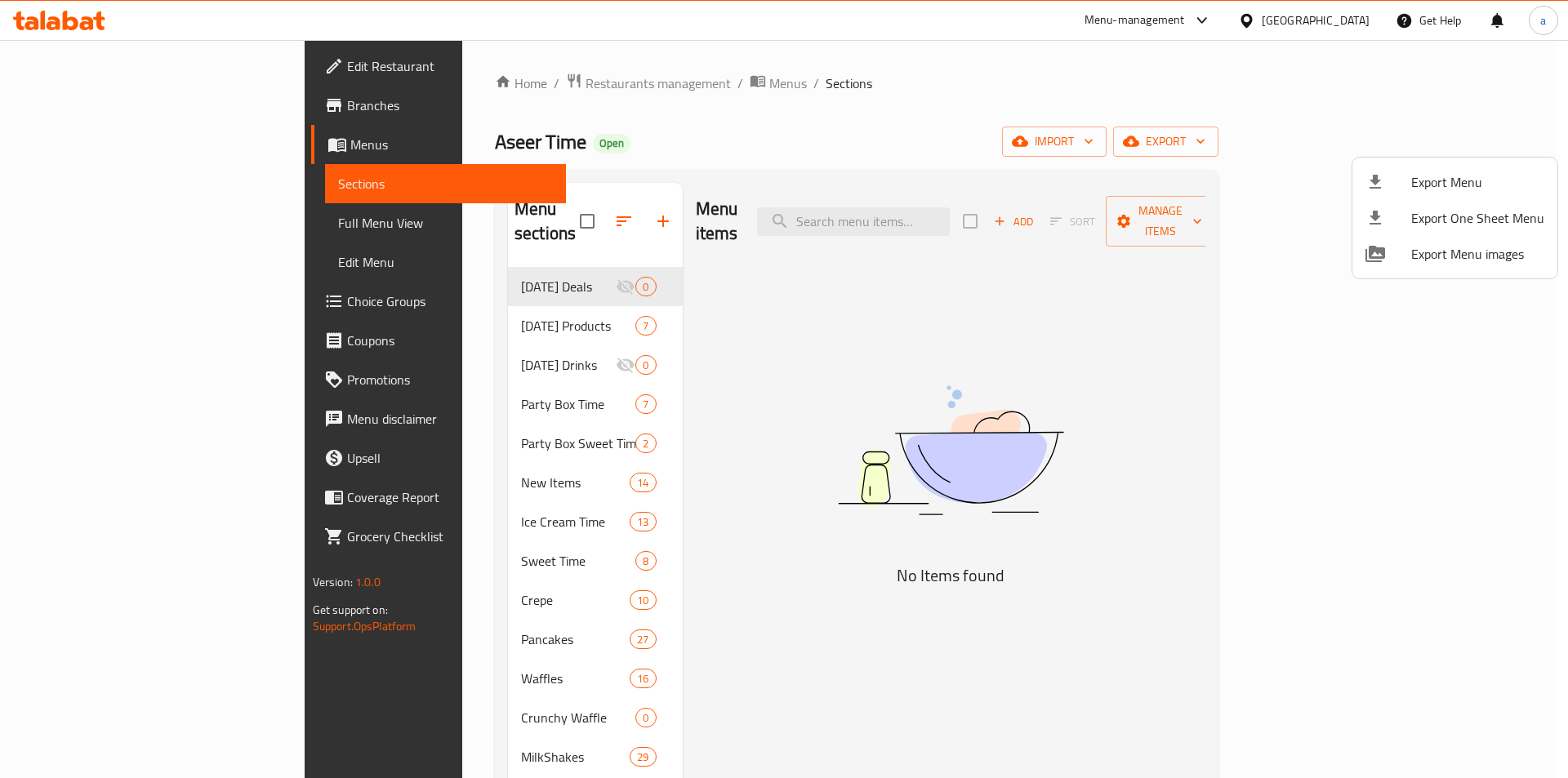
click at [1449, 175] on span "Export Menu" at bounding box center [1477, 182] width 133 height 19
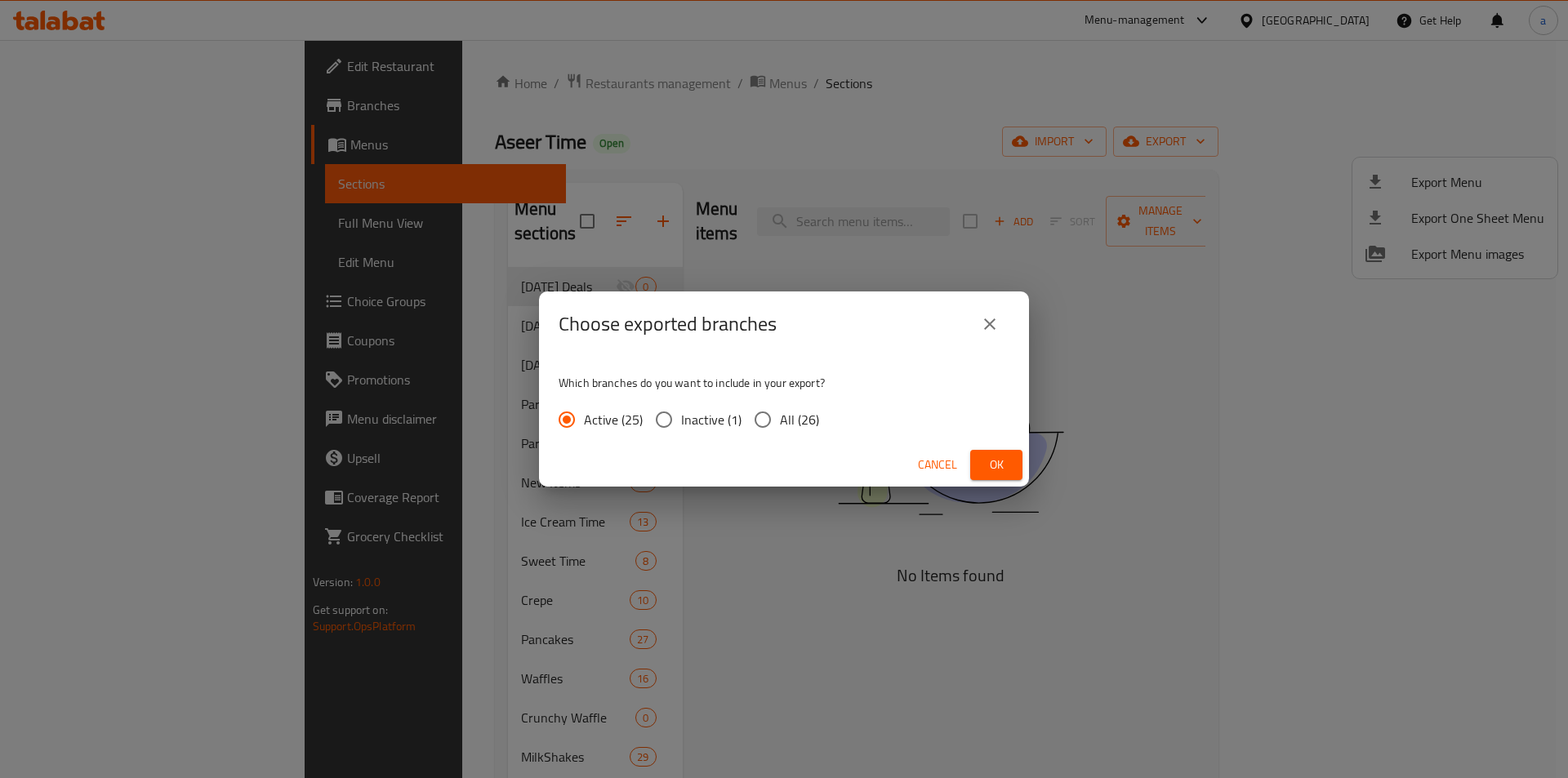
click at [792, 416] on span "All (26)" at bounding box center [799, 419] width 40 height 19
click at [780, 416] on input "All (26)" at bounding box center [762, 419] width 34 height 34
radio input "true"
click at [980, 466] on button "Ok" at bounding box center [995, 465] width 52 height 30
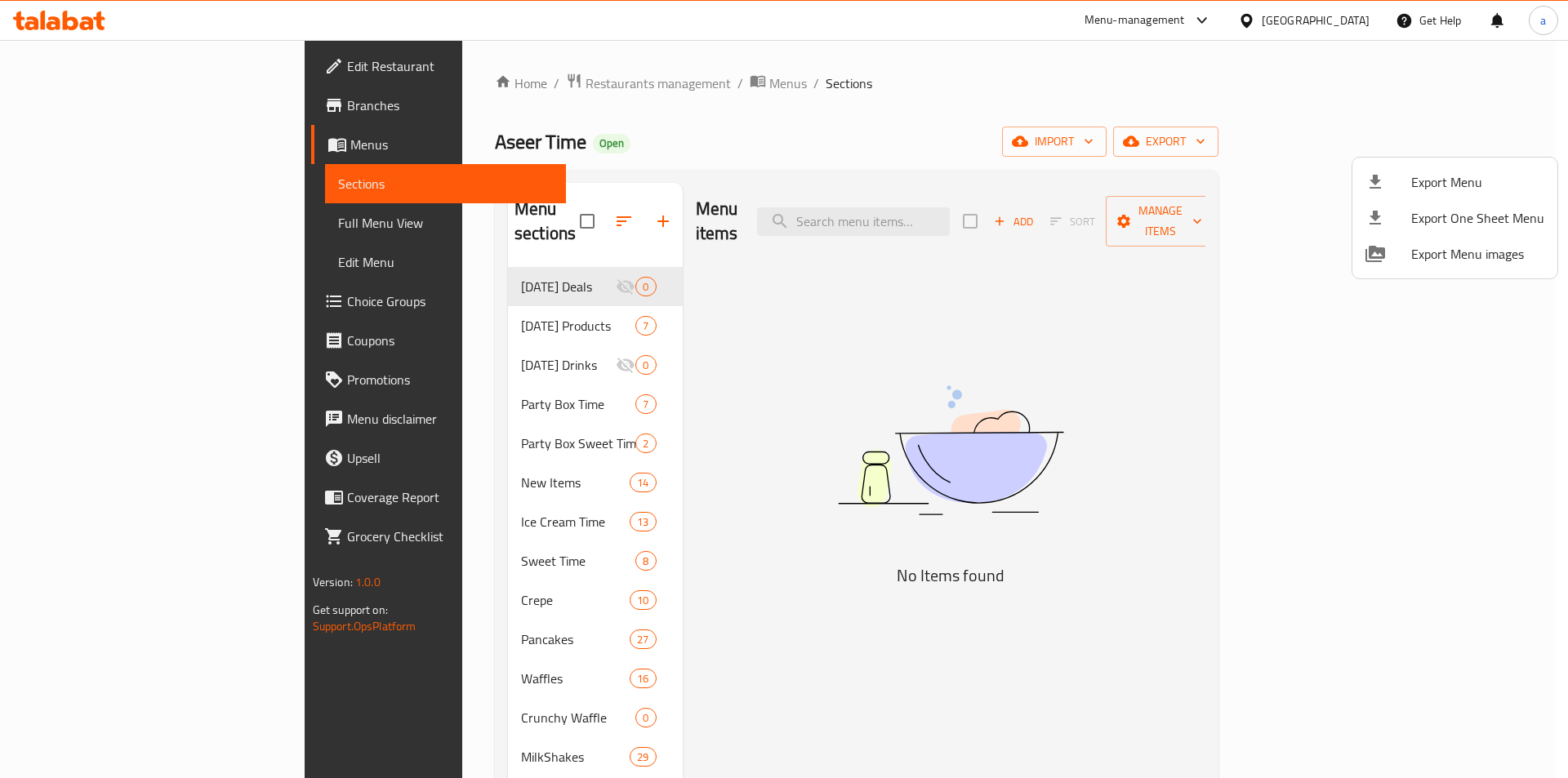
click at [967, 130] on div at bounding box center [784, 389] width 1568 height 778
